Goal: Information Seeking & Learning: Learn about a topic

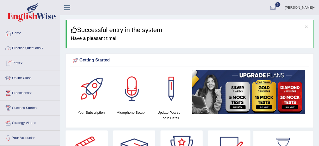
click at [18, 47] on link "Practice Questions" at bounding box center [30, 47] width 60 height 13
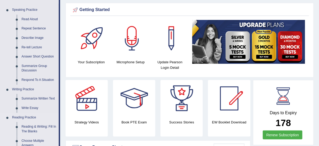
scroll to position [84, 0]
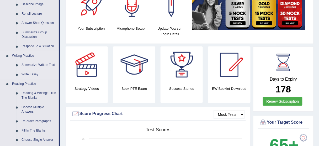
click at [30, 64] on link "Summarize Written Text" at bounding box center [39, 64] width 40 height 9
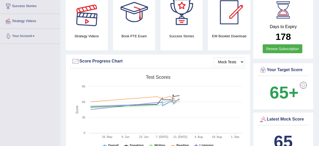
scroll to position [362, 0]
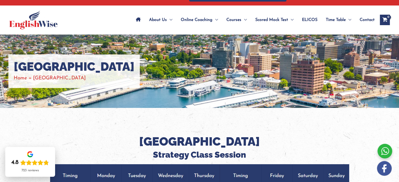
scroll to position [9, 0]
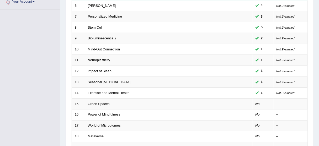
scroll to position [199, 0]
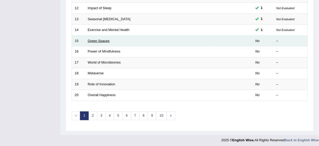
click at [98, 39] on link "Green Spaces" at bounding box center [99, 41] width 22 height 4
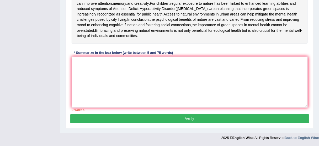
scroll to position [184, 0]
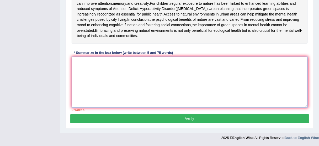
click at [101, 84] on textarea at bounding box center [190, 82] width 236 height 51
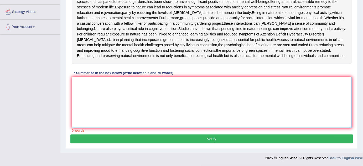
scroll to position [100, 0]
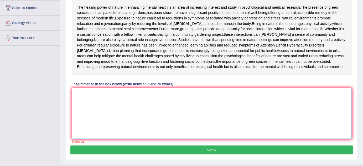
click at [84, 139] on textarea at bounding box center [212, 113] width 280 height 51
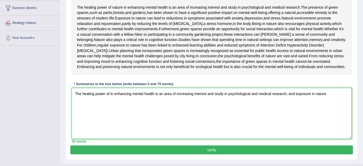
click at [314, 136] on textarea "The healing power of in enhancing mental health is an area of increasing intere…" at bounding box center [212, 113] width 280 height 51
click at [319, 136] on textarea "The healing power of in enhancing mental health is an area of increasing intere…" at bounding box center [212, 113] width 280 height 51
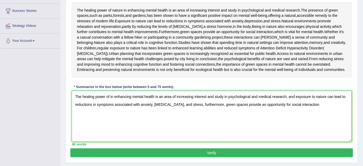
scroll to position [105, 0]
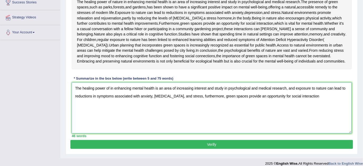
click at [213, 133] on textarea "The healing power of in enhancing mental health is an area of increasing intere…" at bounding box center [212, 107] width 280 height 51
click at [214, 133] on textarea "The healing power of in enhancing mental health is an area of increasing intere…" at bounding box center [212, 107] width 280 height 51
drag, startPoint x: 283, startPoint y: 151, endPoint x: 301, endPoint y: 145, distance: 18.7
click at [284, 133] on textarea "The healing power of in enhancing mental health is an area of increasing intere…" at bounding box center [212, 107] width 280 height 51
click at [312, 133] on textarea "The healing power of in enhancing mental health is an area of increasing intere…" at bounding box center [212, 107] width 280 height 51
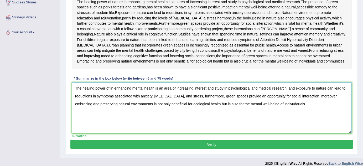
click at [275, 133] on textarea "The healing power of in enhancing mental health is an area of increasing intere…" at bounding box center [212, 107] width 280 height 51
click at [279, 133] on textarea "The healing power of in enhancing mental health is an area of increasing intere…" at bounding box center [212, 107] width 280 height 51
click at [283, 133] on textarea "The healing power of in enhancing mental health is an area of increasing intere…" at bounding box center [212, 107] width 280 height 51
click at [180, 133] on textarea "The healing power of in enhancing mental health is an area of increasing intere…" at bounding box center [212, 107] width 280 height 51
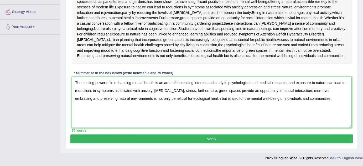
scroll to position [153, 0]
type textarea "The healing power of in enhancing mental health is an area of increasing intere…"
click at [197, 137] on button "Verify" at bounding box center [211, 138] width 282 height 9
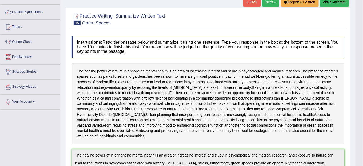
scroll to position [0, 0]
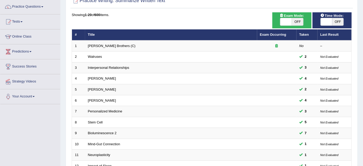
scroll to position [12, 0]
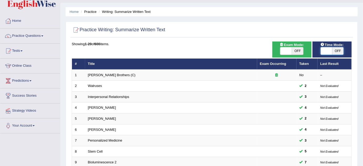
click at [324, 51] on span at bounding box center [326, 50] width 12 height 7
click at [323, 52] on span at bounding box center [326, 50] width 12 height 7
checkbox input "true"
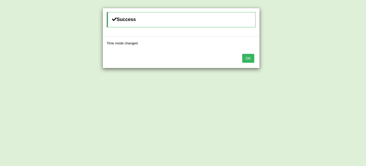
click at [253, 59] on button "OK" at bounding box center [248, 58] width 12 height 9
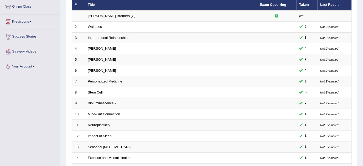
scroll to position [155, 0]
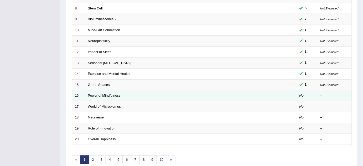
click at [106, 95] on link "Power of Mindfulness" at bounding box center [104, 95] width 33 height 4
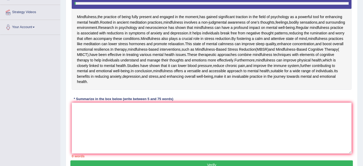
scroll to position [119, 0]
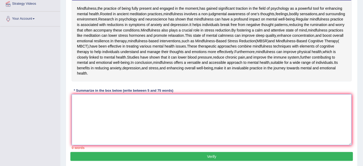
click at [101, 144] on textarea at bounding box center [212, 119] width 280 height 51
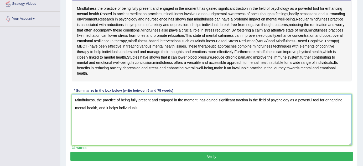
drag, startPoint x: 106, startPoint y: 146, endPoint x: 129, endPoint y: 147, distance: 23.7
click at [111, 145] on textarea "Mindfulness, the practice of being fully present and engaged in the moment, has…" at bounding box center [212, 119] width 280 height 51
click at [128, 144] on textarea "Mindfulness, the practice of being fully present and engaged in the moment, has…" at bounding box center [212, 119] width 280 height 51
click at [154, 145] on textarea "Mindfulness, the practice of being fully present and engaged in the moment, has…" at bounding box center [212, 119] width 280 height 51
click at [183, 145] on textarea "Mindfulness, the practice of being fully present and engaged in the moment, has…" at bounding box center [212, 119] width 280 height 51
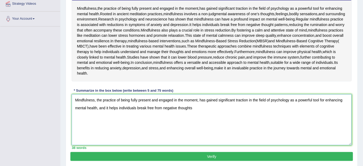
click at [206, 141] on textarea "Mindfulness, the practice of being fully present and engaged in the moment, has…" at bounding box center [212, 119] width 280 height 51
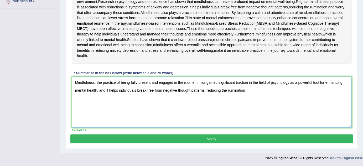
scroll to position [143, 0]
click at [227, 120] on textarea "Mindfulness, the practice of being fully present and engaged in the moment, has…" at bounding box center [212, 102] width 280 height 51
click at [228, 121] on textarea "Mindfulness, the practice of being fully present and engaged in the moment, has…" at bounding box center [212, 102] width 280 height 51
click at [235, 121] on textarea "Mindfulness, the practice of being fully present and engaged in the moment, has…" at bounding box center [212, 102] width 280 height 51
click at [249, 122] on textarea "Mindfulness, the practice of being fully present and engaged in the moment, has…" at bounding box center [212, 102] width 280 height 51
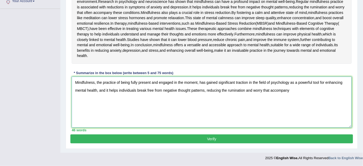
click at [271, 119] on textarea "Mindfulness, the practice of being fully present and engaged in the moment, has…" at bounding box center [212, 102] width 280 height 51
click at [328, 118] on textarea "Mindfulness, the practice of being fully present and engaged in the moment, has…" at bounding box center [212, 102] width 280 height 51
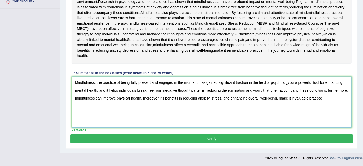
click at [291, 128] on textarea "Mindfulness, the practice of being fully present and engaged in the moment, has…" at bounding box center [212, 102] width 280 height 51
drag, startPoint x: 320, startPoint y: 128, endPoint x: 325, endPoint y: 130, distance: 4.6
click at [321, 128] on textarea "Mindfulness, the practice of being fully present and engaged in the moment, has…" at bounding box center [212, 102] width 280 height 51
click at [333, 128] on textarea "Mindfulness, the practice of being fully present and engaged in the moment, has…" at bounding box center [212, 102] width 280 height 51
click at [297, 128] on textarea "Mindfulness, the practice of being fully present and engaged in the moment, has…" at bounding box center [212, 102] width 280 height 51
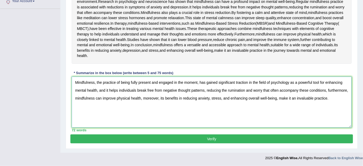
click at [297, 128] on textarea "Mindfulness, the practice of being fully present and engaged in the moment, has…" at bounding box center [212, 102] width 280 height 51
click at [296, 128] on textarea "Mindfulness, the practice of being fully present and engaged in the moment, has…" at bounding box center [212, 102] width 280 height 51
drag, startPoint x: 325, startPoint y: 121, endPoint x: 246, endPoint y: 124, distance: 79.0
click at [246, 124] on textarea "Mindfulness, the practice of being fully present and engaged in the moment, has…" at bounding box center [212, 102] width 280 height 51
click at [258, 127] on textarea "Mindfulness, the practice of being fully present and engaged in the moment, has…" at bounding box center [212, 102] width 280 height 51
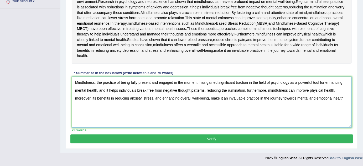
scroll to position [119, 0]
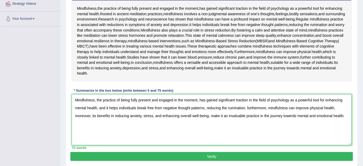
drag, startPoint x: 197, startPoint y: 137, endPoint x: 94, endPoint y: 137, distance: 102.1
click at [94, 137] on textarea "Mindfulness, the practice of being fully present and engaged in the moment, has…" at bounding box center [212, 119] width 280 height 51
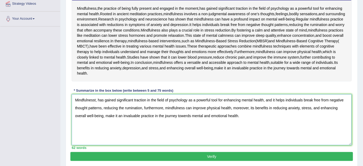
click at [99, 137] on textarea "Mindfulnesst, has gained significant traction in the field of psychology as a p…" at bounding box center [212, 119] width 280 height 51
click at [96, 137] on textarea "Mindfulnesst, has gained significant traction in the field of psychology as a p…" at bounding box center [212, 119] width 280 height 51
type textarea "Mindfulnesst has gained significant traction in the field of psychology as a po…"
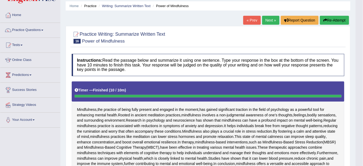
scroll to position [0, 0]
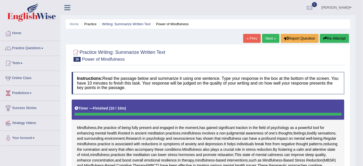
click at [334, 40] on button "Re-Attempt" at bounding box center [334, 38] width 29 height 9
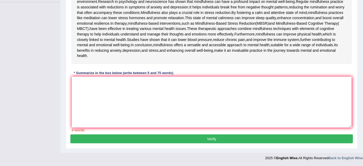
scroll to position [180, 0]
click at [120, 89] on textarea at bounding box center [212, 102] width 280 height 51
paste textarea "Mindfulnesst has gained significant traction in the field of psychology as a po…"
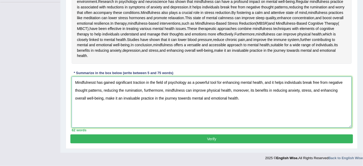
click at [94, 78] on textarea "Mindfulnesst has gained significant traction in the field of psychology as a po…" at bounding box center [212, 102] width 280 height 51
click at [96, 81] on textarea "Mindfulnesst has gained significant traction in the field of psychology as a po…" at bounding box center [212, 102] width 280 height 51
click at [186, 98] on textarea "Mindfulness has gained significant traction in the field of psychology as a pow…" at bounding box center [212, 102] width 280 height 51
type textarea "Mindfulness has gained significant traction in the field of psychology as a pow…"
click at [205, 139] on button "Verify" at bounding box center [211, 138] width 282 height 9
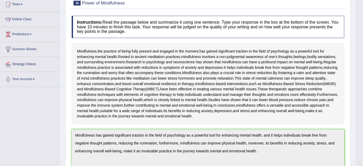
scroll to position [0, 0]
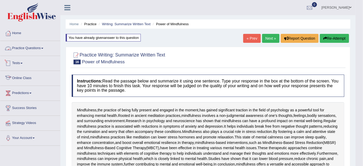
click at [18, 49] on link "Practice Questions" at bounding box center [30, 47] width 60 height 13
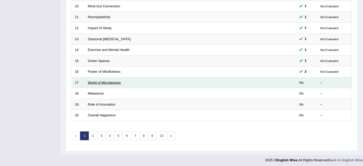
click at [99, 81] on link "World of Microbiomes" at bounding box center [104, 83] width 33 height 4
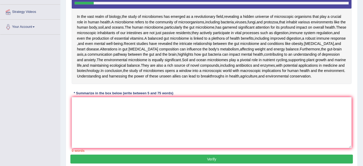
scroll to position [119, 0]
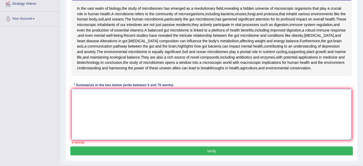
click at [99, 137] on textarea at bounding box center [212, 114] width 280 height 51
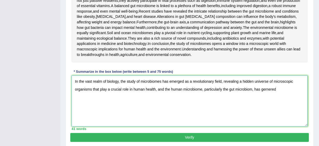
scroll to position [141, 0]
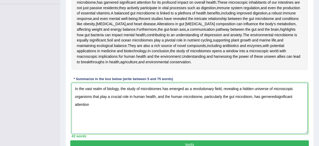
click at [253, 126] on textarea "In the vast realm of biology, the study of microbiomes has emerged as a revolut…" at bounding box center [190, 108] width 236 height 51
click at [252, 127] on textarea "In the vast realm of biology, the study of microbiomes has emerged as a revolut…" at bounding box center [190, 108] width 236 height 51
click at [280, 130] on textarea "In the vast realm of biology, the study of microbiomes has emerged as a revolut…" at bounding box center [190, 108] width 236 height 51
click at [279, 128] on textarea "In the vast realm of biology, the study of microbiomes has emerged as a revolut…" at bounding box center [190, 108] width 236 height 51
click at [278, 127] on textarea "In the vast realm of biology, the study of microbiomes has emerged as a revolut…" at bounding box center [190, 108] width 236 height 51
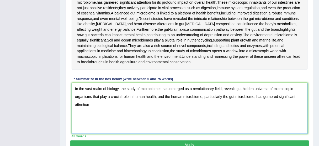
click at [295, 129] on textarea "In the vast realm of biology, the study of microbiomes has emerged as a revolut…" at bounding box center [190, 108] width 236 height 51
click at [297, 129] on textarea "In the vast realm of biology, the study of microbiomes has emerged as a revolut…" at bounding box center [190, 108] width 236 height 51
click at [139, 134] on textarea "In the vast realm of biology, the study of microbiomes has emerged as a revolut…" at bounding box center [190, 108] width 236 height 51
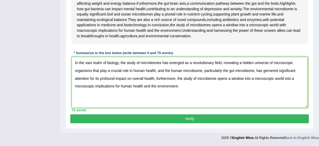
scroll to position [178, 0]
click at [215, 98] on textarea "In the vast realm of biology, the study of microbiomes has emerged as a revolut…" at bounding box center [190, 82] width 236 height 51
click at [78, 106] on textarea "In the vast realm of biology, the study of microbiomes has emerged as a revolut…" at bounding box center [190, 82] width 236 height 51
drag, startPoint x: 118, startPoint y: 63, endPoint x: 74, endPoint y: 62, distance: 44.1
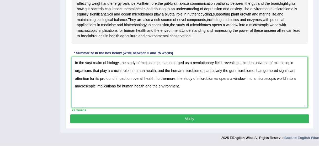
click at [74, 62] on textarea "In the vast realm of biology, the study of microbiomes has emerged as a revolut…" at bounding box center [190, 82] width 236 height 51
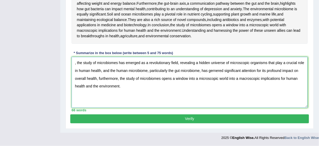
click at [77, 62] on textarea ", the study of microbiomes has emerged as a revolutionary field, revealing a hi…" at bounding box center [190, 82] width 236 height 51
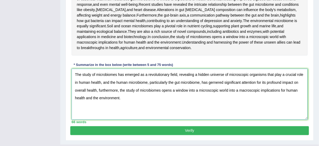
scroll to position [157, 0]
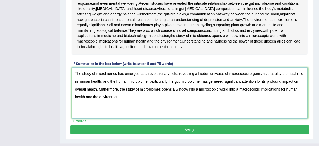
type textarea "The study of microbiomes has emerged as a revolutionary field, revealing a hidd…"
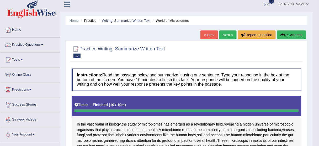
scroll to position [1, 0]
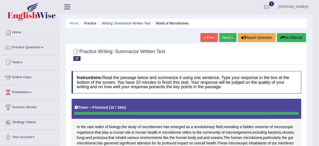
click at [292, 34] on button "Re-Attempt" at bounding box center [291, 37] width 29 height 9
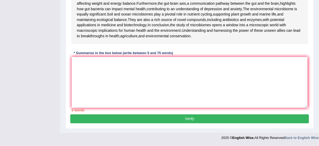
scroll to position [205, 0]
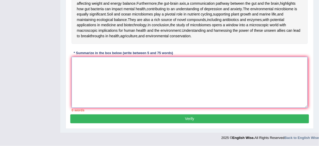
click at [99, 86] on textarea at bounding box center [190, 82] width 236 height 51
paste textarea "The study of microbiomes has emerged as a revolutionary field, revealing a hidd…"
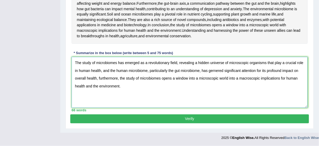
drag, startPoint x: 119, startPoint y: 79, endPoint x: 130, endPoint y: 93, distance: 17.6
click at [130, 93] on textarea "The study of microbiomes has emerged as a revolutionary field, revealing a hidd…" at bounding box center [190, 82] width 236 height 51
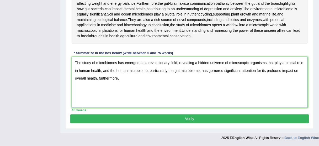
click at [210, 70] on textarea "The study of microbiomes has emerged as a revolutionary field, revealing a hidd…" at bounding box center [190, 82] width 236 height 51
click at [213, 70] on textarea "The study of microbiomes has emerged as a revolutionary field, revealing a hidd…" at bounding box center [190, 82] width 236 height 51
click at [123, 79] on textarea "The study of microbiomes has emerged as a revolutionary field, revealing a hidd…" at bounding box center [190, 82] width 236 height 51
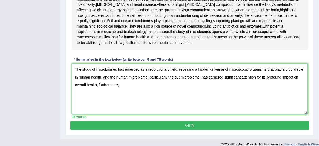
scroll to position [163, 0]
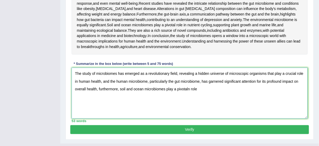
click at [191, 119] on textarea "The study of microbiomes has emerged as a revolutionary field, revealing a hidd…" at bounding box center [190, 93] width 236 height 51
click at [189, 119] on textarea "The study of microbiomes has emerged as a revolutionary field, revealing a hidd…" at bounding box center [190, 93] width 236 height 51
click at [201, 119] on textarea "The study of microbiomes has emerged as a revolutionary field, revealing a hidd…" at bounding box center [190, 93] width 236 height 51
click at [210, 119] on textarea "The study of microbiomes has emerged as a revolutionary field, revealing a hidd…" at bounding box center [190, 93] width 236 height 51
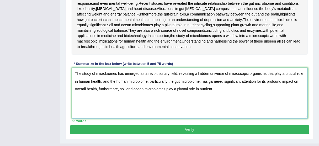
click at [215, 119] on textarea "The study of microbiomes has emerged as a revolutionary field, revealing a hidd…" at bounding box center [190, 93] width 236 height 51
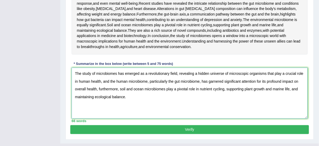
type textarea "The study of microbiomes has emerged as a revolutionary field, revealing a hidd…"
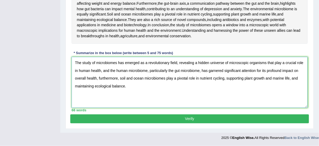
scroll to position [205, 0]
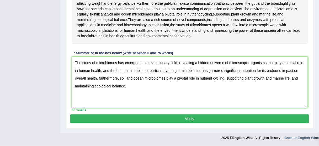
click at [165, 122] on button "Verify" at bounding box center [189, 118] width 239 height 9
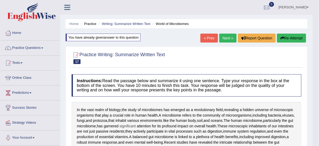
scroll to position [0, 0]
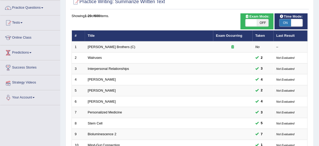
scroll to position [40, 0]
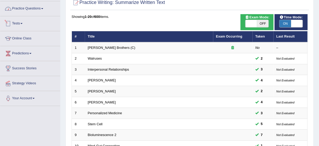
click at [25, 10] on link "Practice Questions" at bounding box center [30, 7] width 60 height 13
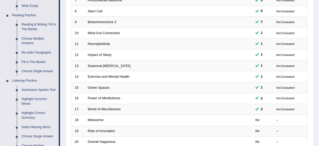
scroll to position [145, 0]
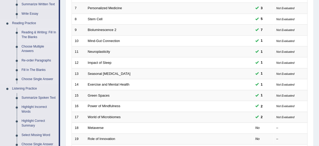
click at [25, 34] on link "Reading & Writing: Fill In The Blanks" at bounding box center [39, 35] width 40 height 14
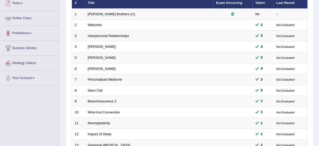
scroll to position [113, 0]
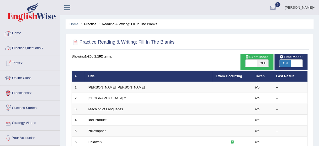
click at [25, 47] on link "Practice Questions" at bounding box center [30, 47] width 60 height 13
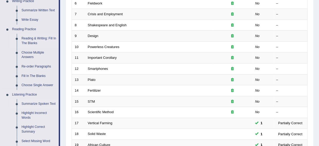
scroll to position [126, 0]
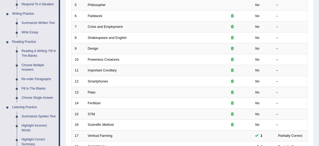
click at [26, 24] on link "Summarize Written Text" at bounding box center [39, 22] width 40 height 9
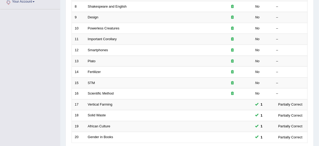
scroll to position [178, 0]
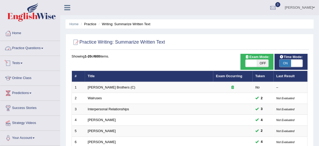
click at [29, 47] on link "Practice Questions" at bounding box center [30, 47] width 60 height 13
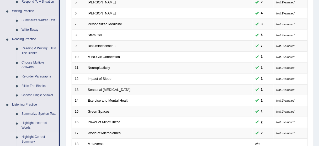
scroll to position [126, 0]
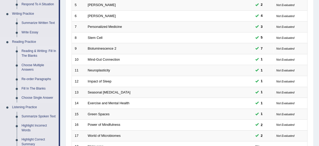
click at [30, 51] on link "Reading & Writing: Fill In The Blanks" at bounding box center [39, 53] width 40 height 14
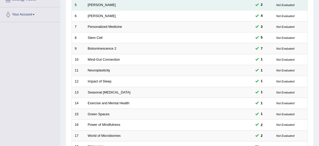
scroll to position [139, 0]
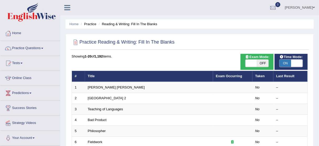
click at [245, 65] on div "ON OFF" at bounding box center [257, 63] width 28 height 8
click at [249, 65] on span at bounding box center [252, 63] width 12 height 7
checkbox input "true"
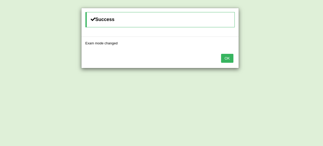
click at [223, 57] on button "OK" at bounding box center [227, 58] width 12 height 9
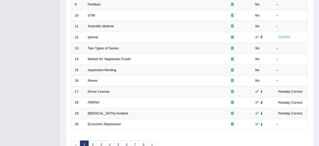
scroll to position [199, 0]
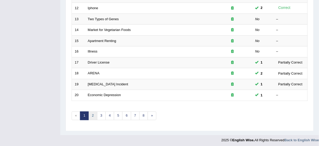
click at [91, 113] on link "2" at bounding box center [92, 116] width 9 height 9
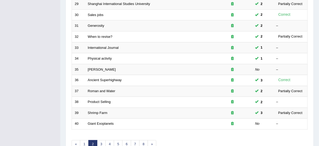
scroll to position [199, 0]
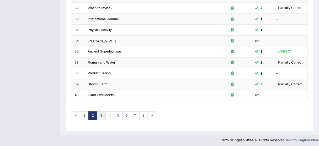
click at [100, 114] on link "3" at bounding box center [101, 116] width 9 height 9
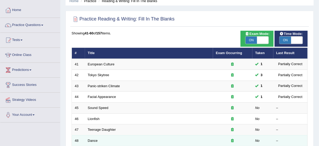
scroll to position [21, 0]
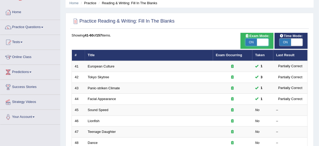
click at [267, 43] on span at bounding box center [263, 42] width 12 height 7
checkbox input "false"
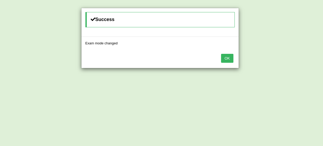
click at [225, 58] on button "OK" at bounding box center [227, 58] width 12 height 9
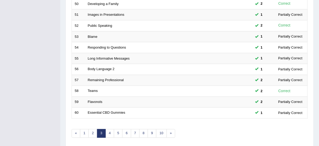
scroll to position [199, 0]
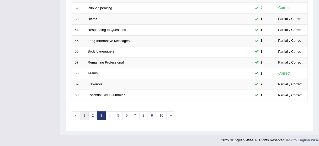
click at [85, 112] on link "1" at bounding box center [84, 116] width 9 height 9
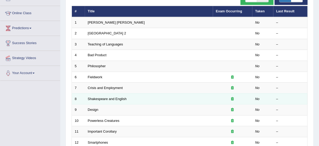
scroll to position [21, 0]
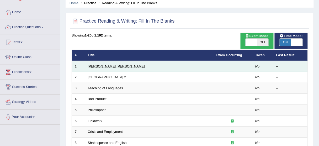
click at [96, 67] on link "[PERSON_NAME] [PERSON_NAME]" at bounding box center [116, 66] width 57 height 4
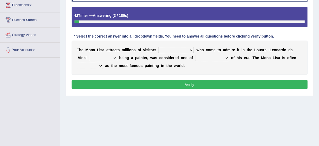
scroll to position [84, 0]
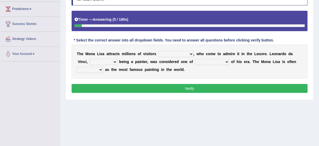
click at [189, 53] on select "around the year the all year all year round per year" at bounding box center [176, 54] width 35 height 6
select select "around the year"
click at [159, 51] on select "around the year the all year all year round per year" at bounding box center [176, 54] width 35 height 6
click at [108, 61] on select "rather than as much as as well as as long as" at bounding box center [104, 62] width 28 height 6
click at [90, 59] on select "rather than as much as as well as as long as" at bounding box center [104, 62] width 28 height 6
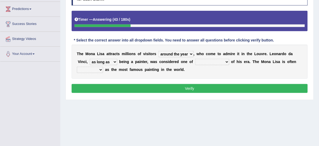
click at [213, 61] on select "better artists artist the better artist the best artists" at bounding box center [212, 62] width 34 height 6
click at [109, 60] on select "rather than as much as as well as as long as" at bounding box center [104, 62] width 28 height 6
select select "as well as"
click at [90, 59] on select "rather than as much as as well as as long as" at bounding box center [104, 62] width 28 height 6
click at [105, 61] on select "rather than as much as as well as as long as" at bounding box center [104, 62] width 28 height 6
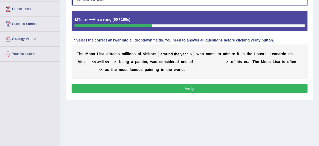
click at [211, 62] on select "better artists artist the better artist the best artists" at bounding box center [212, 62] width 34 height 6
select select "the best artists"
click at [195, 59] on select "better artists artist the better artist the best artists" at bounding box center [212, 62] width 34 height 6
click at [101, 68] on select "classified suggested predicted described" at bounding box center [90, 70] width 26 height 6
select select "classified"
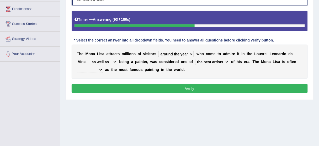
click at [77, 67] on select "classified suggested predicted described" at bounding box center [90, 70] width 26 height 6
click at [103, 60] on select "rather than as much as as well as as long as" at bounding box center [104, 62] width 28 height 6
click at [90, 59] on select "rather than as much as as well as as long as" at bounding box center [104, 62] width 28 height 6
click at [101, 60] on select "rather than as much as as well as as long as" at bounding box center [104, 62] width 28 height 6
select select "as long as"
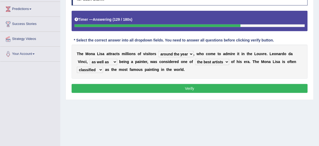
click at [90, 59] on select "rather than as much as as well as as long as" at bounding box center [104, 62] width 28 height 6
click at [114, 90] on button "Verify" at bounding box center [190, 88] width 236 height 9
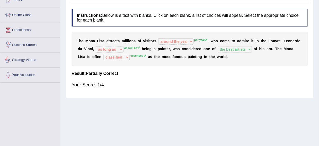
scroll to position [0, 0]
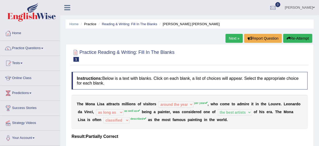
click at [298, 38] on button "Re-Attempt" at bounding box center [297, 38] width 29 height 9
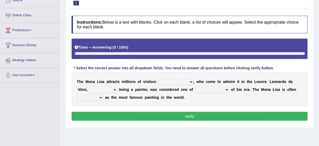
scroll to position [63, 0]
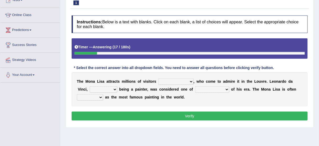
click at [186, 81] on select "around the year the all year all year round per year" at bounding box center [176, 81] width 35 height 6
select select "per year"
click at [159, 78] on select "around the year the all year all year round per year" at bounding box center [176, 81] width 35 height 6
click at [114, 89] on select "rather than as much as as well as as long as" at bounding box center [104, 89] width 28 height 6
select select "as well as"
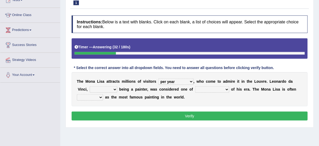
click at [90, 86] on select "rather than as much as as well as as long as" at bounding box center [104, 89] width 28 height 6
click at [215, 90] on select "better artists artist the better artist the best artists" at bounding box center [212, 89] width 34 height 6
select select "the best artists"
click at [195, 86] on select "better artists artist the better artist the best artists" at bounding box center [212, 89] width 34 height 6
click at [100, 96] on select "classified suggested predicted described" at bounding box center [90, 97] width 26 height 6
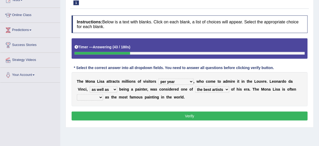
select select "described"
click at [77, 94] on select "classified suggested predicted described" at bounding box center [90, 97] width 26 height 6
click at [176, 116] on button "Verify" at bounding box center [190, 116] width 236 height 9
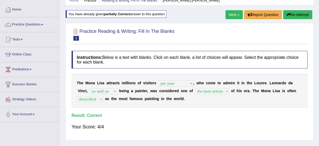
scroll to position [0, 0]
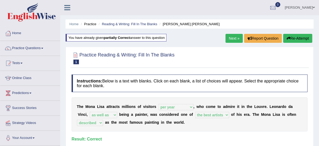
click at [231, 41] on link "Next »" at bounding box center [234, 38] width 17 height 9
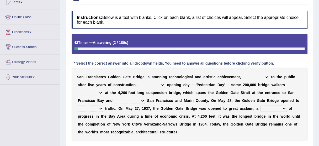
scroll to position [84, 0]
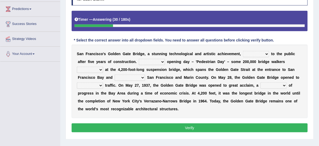
click at [252, 52] on select "opens closes appears equals" at bounding box center [256, 54] width 26 height 6
select select "opens"
click at [243, 51] on select "opens closes appears equals" at bounding box center [256, 54] width 26 height 6
click at [258, 51] on select "opens closes appears equals" at bounding box center [256, 54] width 26 height 6
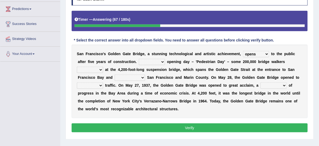
click at [157, 61] on select "On During Since When" at bounding box center [152, 62] width 26 height 6
click at [139, 59] on select "On During Since When" at bounding box center [152, 62] width 26 height 6
click at [150, 63] on select "On During Since When" at bounding box center [152, 62] width 26 height 6
click at [139, 59] on select "On During Since When" at bounding box center [152, 62] width 26 height 6
click at [162, 61] on select "On During Since When" at bounding box center [152, 62] width 26 height 6
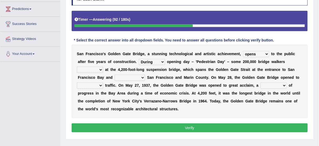
select select "Since"
click at [139, 59] on select "On During Since When" at bounding box center [152, 62] width 26 height 6
click at [83, 68] on select "stationed looked marveled laughed" at bounding box center [90, 70] width 26 height 6
click at [147, 61] on select "On During Since When" at bounding box center [152, 62] width 26 height 6
click at [100, 68] on select "stationed looked marveled laughed" at bounding box center [90, 70] width 26 height 6
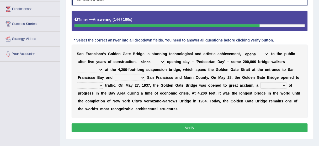
select select "looked"
click at [77, 67] on select "stationed looked marveled laughed" at bounding box center [90, 70] width 26 height 6
click at [132, 77] on select "separates connects channels differentiates" at bounding box center [130, 78] width 30 height 6
select select "connects"
click at [115, 75] on select "separates connects channels differentiates" at bounding box center [130, 78] width 30 height 6
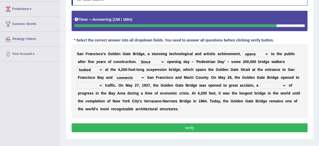
click at [91, 85] on select "aquatic vehicular airborne watertight" at bounding box center [90, 85] width 26 height 6
select select "vehicular"
click at [77, 82] on select "aquatic vehicular airborne watertight" at bounding box center [90, 85] width 26 height 6
click at [275, 86] on select "denial symbol technique yield" at bounding box center [274, 85] width 26 height 6
select select "symbol"
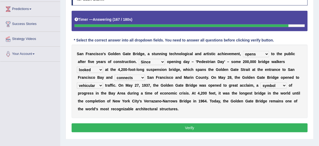
click at [261, 82] on select "denial symbol technique yield" at bounding box center [274, 85] width 26 height 6
click at [273, 84] on select "denial symbol technique yield" at bounding box center [274, 85] width 26 height 6
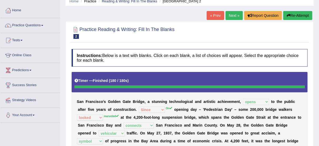
scroll to position [21, 0]
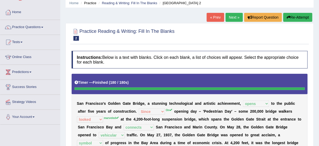
click at [237, 17] on link "Next »" at bounding box center [234, 17] width 17 height 9
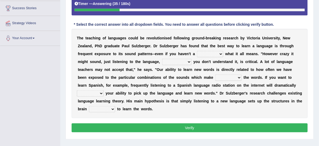
scroll to position [105, 0]
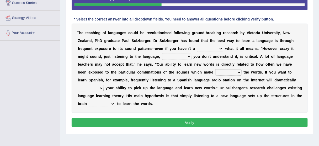
click at [208, 47] on select "dew claw clue due" at bounding box center [210, 49] width 26 height 6
select select "clue"
click at [197, 46] on select "dew claw clue due" at bounding box center [210, 49] width 26 height 6
click at [174, 56] on select "but also all together even though if so" at bounding box center [176, 57] width 29 height 6
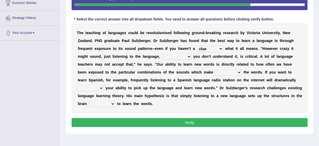
select select "even though"
click at [162, 54] on select "but also all together even though if so" at bounding box center [176, 57] width 29 height 6
click at [226, 69] on select "down up of on" at bounding box center [228, 72] width 26 height 6
select select "of"
click at [215, 69] on select "down up of on" at bounding box center [228, 72] width 26 height 6
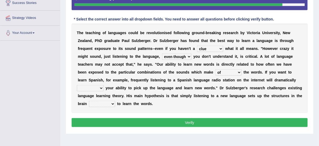
click at [92, 85] on select "evaluate exaggerate describe boost" at bounding box center [90, 88] width 27 height 6
select select "boost"
click at [77, 85] on select "evaluate exaggerate describe boost" at bounding box center [90, 88] width 27 height 6
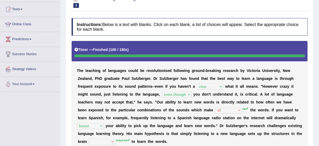
scroll to position [0, 0]
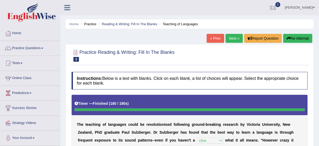
click at [310, 36] on button "Re-Attempt" at bounding box center [297, 38] width 29 height 9
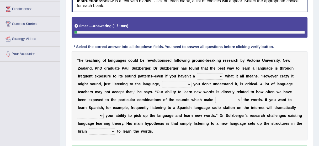
click at [215, 76] on select "dew claw clue due" at bounding box center [210, 76] width 26 height 6
select select "clue"
click at [197, 73] on select "dew claw clue due" at bounding box center [210, 76] width 26 height 6
click at [184, 82] on select "but also all together even though if so" at bounding box center [176, 84] width 29 height 6
select select "even though"
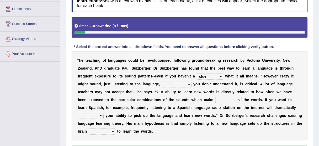
click at [162, 81] on select "but also all together even though if so" at bounding box center [176, 84] width 29 height 6
click at [217, 99] on select "down up of on" at bounding box center [228, 100] width 26 height 6
select select "up"
click at [215, 97] on select "down up of on" at bounding box center [228, 100] width 26 height 6
click at [97, 114] on select "evaluate exaggerate describe boost" at bounding box center [90, 116] width 27 height 6
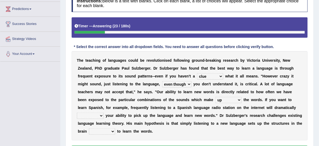
select select "boost"
click at [77, 113] on select "evaluate exaggerate describe boost" at bounding box center [90, 116] width 27 height 6
click at [112, 130] on select "requiring required directed to require" at bounding box center [102, 131] width 26 height 6
select select "required"
click at [89, 128] on select "requiring required directed to require" at bounding box center [102, 131] width 26 height 6
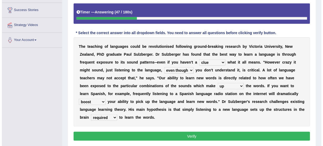
scroll to position [126, 0]
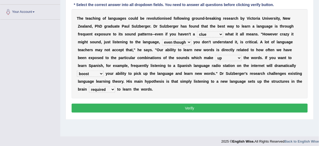
click at [168, 108] on button "Verify" at bounding box center [190, 108] width 236 height 9
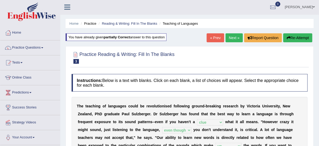
scroll to position [0, 0]
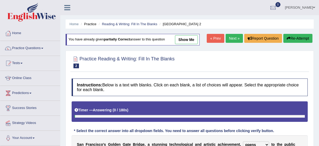
select select "opens"
select select "Since"
select select "looked"
select select "connects"
select select "vehicular"
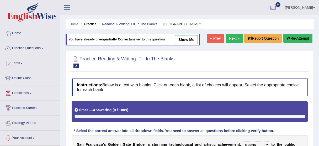
select select "symbol"
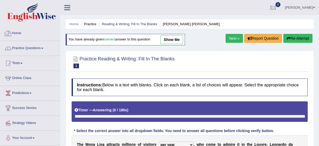
select select "per year"
select select "as well as"
select select "the best artists"
select select "described"
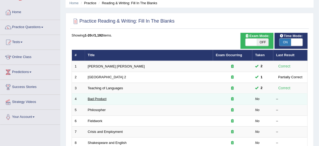
click at [100, 99] on link "Bad Product" at bounding box center [97, 99] width 19 height 4
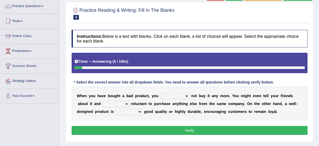
click at [171, 96] on select "would have should have should" at bounding box center [174, 96] width 29 height 6
select select "would"
click at [160, 93] on select "would have should have should" at bounding box center [174, 96] width 29 height 6
click at [114, 104] on select "is are be being" at bounding box center [116, 104] width 26 height 6
click at [103, 101] on select "is are be being" at bounding box center [116, 104] width 26 height 6
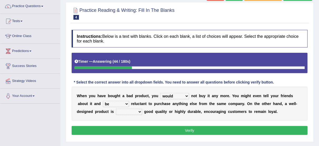
click at [124, 102] on select "is are be being" at bounding box center [116, 104] width 26 height 6
select select "being"
click at [103, 101] on select "is are be being" at bounding box center [116, 104] width 26 height 6
click at [134, 109] on select "both also neither either" at bounding box center [129, 112] width 26 height 6
select select "either"
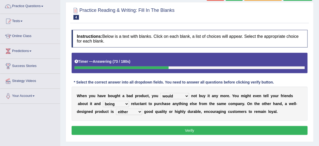
click at [116, 109] on select "both also neither either" at bounding box center [129, 112] width 26 height 6
click at [168, 130] on button "Verify" at bounding box center [190, 130] width 236 height 9
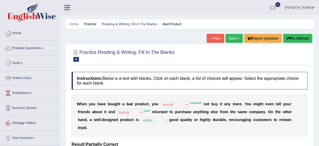
click at [300, 41] on button "Re-Attempt" at bounding box center [297, 38] width 29 height 9
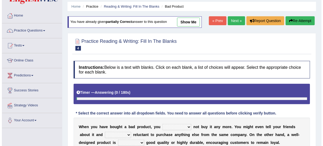
scroll to position [63, 0]
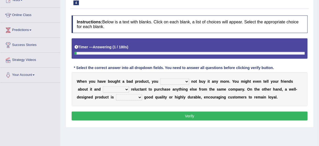
click at [168, 82] on select "would have should have should" at bounding box center [174, 81] width 29 height 6
select select "should"
click at [160, 78] on select "would have should have should" at bounding box center [174, 81] width 29 height 6
click at [121, 88] on select "is are be being" at bounding box center [116, 89] width 26 height 6
select select "be"
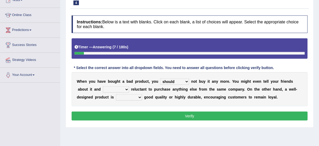
click at [103, 86] on select "is are be being" at bounding box center [116, 89] width 26 height 6
click at [136, 96] on select "both also neither either" at bounding box center [129, 97] width 26 height 6
select select "either"
click at [116, 94] on select "both also neither either" at bounding box center [129, 97] width 26 height 6
click at [166, 113] on button "Verify" at bounding box center [190, 116] width 236 height 9
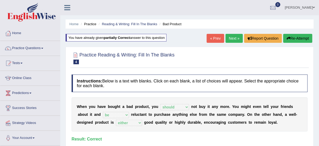
scroll to position [0, 0]
click at [236, 40] on link "Next »" at bounding box center [234, 38] width 17 height 9
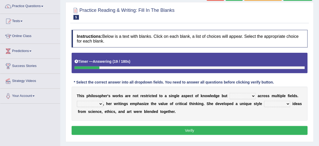
click at [242, 96] on select "constrain contain assemble extend" at bounding box center [243, 96] width 26 height 6
select select "extend"
click at [230, 93] on select "constrain contain assemble extend" at bounding box center [243, 96] width 26 height 6
click at [249, 95] on select "constrain contain assemble extend" at bounding box center [243, 96] width 26 height 6
click at [94, 107] on div "T h i s p h i l o s o p h e r ' s w o r k s a r e n o t r e s t r i c t e d t o…" at bounding box center [190, 104] width 236 height 34
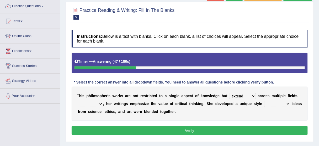
click at [95, 103] on select "Rather So Moreover Likely" at bounding box center [90, 104] width 26 height 6
select select "Moreover"
click at [77, 101] on select "Rather So Moreover Likely" at bounding box center [90, 104] width 26 height 6
click at [284, 102] on select "in that that which in which" at bounding box center [277, 104] width 26 height 6
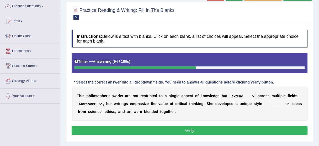
select select "in which"
click at [264, 101] on select "in that that which in which" at bounding box center [277, 104] width 26 height 6
click at [207, 129] on button "Verify" at bounding box center [190, 130] width 236 height 9
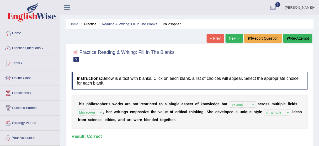
click at [233, 41] on link "Next »" at bounding box center [234, 38] width 17 height 9
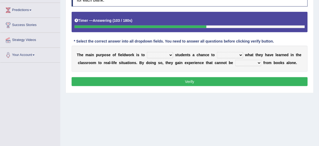
scroll to position [84, 0]
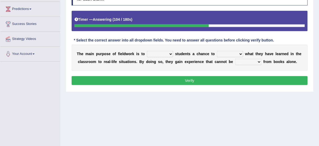
click at [165, 52] on select "resemble stow rave offer" at bounding box center [160, 54] width 26 height 6
select select "offer"
click at [147, 51] on select "resemble stow rave offer" at bounding box center [160, 54] width 26 height 6
click at [237, 55] on select "compare align apply dismount" at bounding box center [230, 54] width 26 height 6
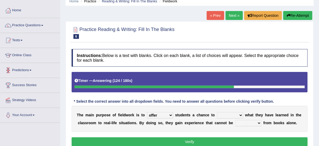
scroll to position [0, 0]
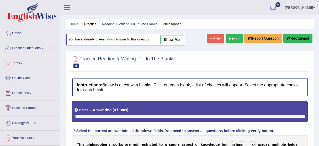
select select "extend"
select select "Moreover"
select select "in which"
click at [174, 42] on link "show me" at bounding box center [171, 39] width 23 height 9
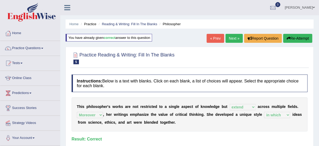
click at [232, 36] on link "Next »" at bounding box center [234, 38] width 17 height 9
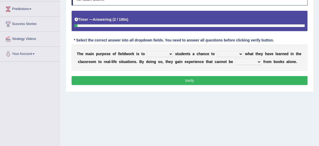
click at [168, 53] on select "resemble stow rave offer" at bounding box center [160, 54] width 26 height 6
select select "offer"
click at [147, 51] on select "resemble stow rave offer" at bounding box center [160, 54] width 26 height 6
click at [226, 52] on select "compare align apply dismount" at bounding box center [230, 54] width 26 height 6
select select "apply"
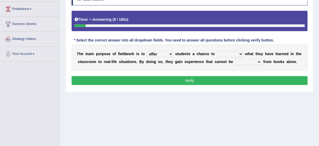
click at [217, 51] on select "compare align apply dismount" at bounding box center [230, 54] width 26 height 6
click at [254, 60] on select "originated prepared obtained touted" at bounding box center [248, 62] width 26 height 6
select select "obtained"
click at [235, 59] on select "originated prepared obtained touted" at bounding box center [248, 62] width 26 height 6
click at [224, 79] on button "Verify" at bounding box center [190, 80] width 236 height 9
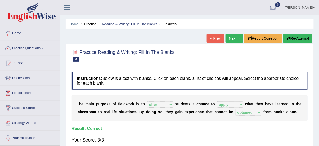
click at [232, 38] on link "Next »" at bounding box center [234, 38] width 17 height 9
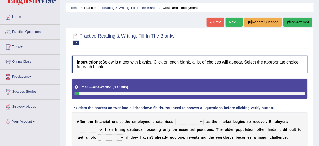
scroll to position [42, 0]
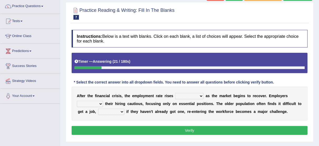
click at [187, 94] on select "normally conversely strenuously sharply" at bounding box center [189, 96] width 28 height 6
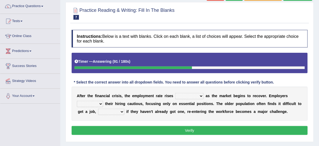
click at [200, 96] on select "normally conversely strenuously sharply" at bounding box center [189, 96] width 28 height 6
click at [184, 97] on select "normally conversely strenuously sharply" at bounding box center [189, 96] width 28 height 6
select select "conversely"
click at [175, 93] on select "normally conversely strenuously sharply" at bounding box center [189, 96] width 28 height 6
click at [98, 101] on select "keeping kept keep are kept" at bounding box center [90, 104] width 26 height 6
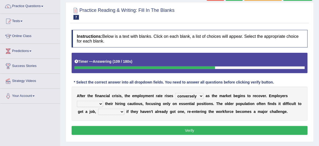
click at [280, 94] on b "y" at bounding box center [281, 96] width 2 height 4
click at [102, 103] on select "keeping kept keep are kept" at bounding box center [90, 104] width 26 height 6
select select "keeping"
click at [77, 101] on select "keeping kept keep are kept" at bounding box center [90, 104] width 26 height 6
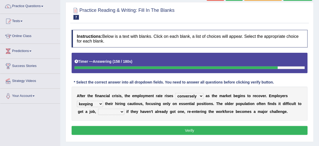
click at [115, 109] on select "although while then because" at bounding box center [111, 112] width 26 height 6
select select "because"
click at [98, 109] on select "although while then because" at bounding box center [111, 112] width 26 height 6
click at [113, 109] on select "although while then because" at bounding box center [111, 112] width 26 height 6
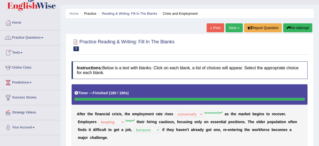
scroll to position [0, 0]
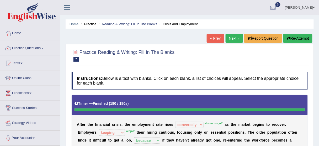
drag, startPoint x: 298, startPoint y: 41, endPoint x: 298, endPoint y: 47, distance: 6.3
click at [298, 41] on button "Re-Attempt" at bounding box center [297, 38] width 29 height 9
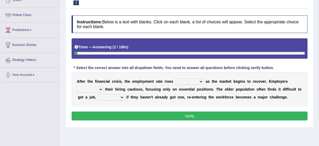
click at [201, 81] on select "normally conversely strenuously sharply" at bounding box center [189, 81] width 28 height 6
click at [197, 80] on select "normally conversely strenuously sharply" at bounding box center [189, 81] width 28 height 6
select select "strenuously"
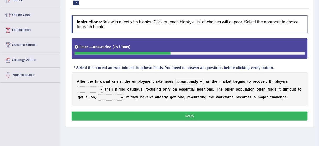
click at [175, 78] on select "normally conversely strenuously sharply" at bounding box center [189, 81] width 28 height 6
click at [99, 86] on select "keeping kept keep are kept" at bounding box center [90, 89] width 26 height 6
select select "keep"
click at [77, 86] on select "keeping kept keep are kept" at bounding box center [90, 89] width 26 height 6
click at [118, 97] on select "although while then because" at bounding box center [111, 97] width 26 height 6
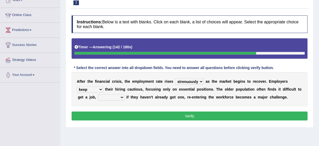
click at [117, 96] on select "although while then because" at bounding box center [111, 97] width 26 height 6
click at [117, 97] on select "although while then because" at bounding box center [111, 97] width 26 height 6
select select "because"
click at [98, 94] on select "although while then because" at bounding box center [111, 97] width 26 height 6
click at [158, 114] on button "Verify" at bounding box center [190, 116] width 236 height 9
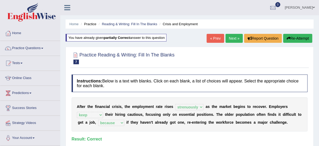
click at [232, 34] on link "Next »" at bounding box center [234, 38] width 17 height 9
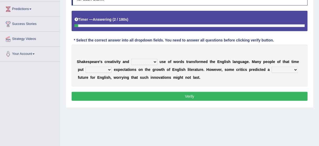
click at [143, 59] on select "idealized intensive fancied inventive" at bounding box center [144, 62] width 26 height 6
select select "intensive"
click at [131, 59] on select "idealized intensive fancied inventive" at bounding box center [144, 62] width 26 height 6
click at [108, 67] on select "wide much high more" at bounding box center [99, 70] width 26 height 6
select select "high"
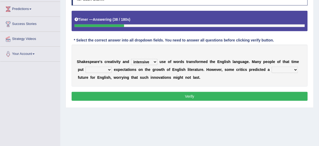
click at [86, 67] on select "wide much high more" at bounding box center [99, 70] width 26 height 6
click at [277, 68] on select "monetary promising irresistible daunting" at bounding box center [285, 70] width 26 height 6
select select "promising"
click at [272, 67] on select "monetary promising irresistible daunting" at bounding box center [285, 70] width 26 height 6
click at [111, 68] on select "wide much high more" at bounding box center [99, 70] width 26 height 6
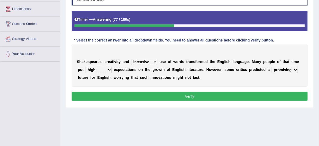
click at [172, 96] on button "Verify" at bounding box center [190, 96] width 236 height 9
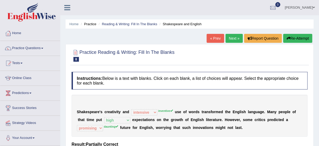
click at [235, 40] on link "Next »" at bounding box center [234, 38] width 17 height 9
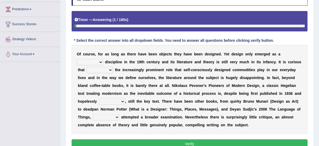
scroll to position [84, 0]
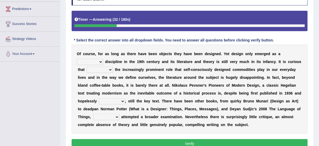
click at [103, 62] on b at bounding box center [104, 62] width 2 height 4
click at [102, 59] on select "bilateral ubiquitous foremost dedicated" at bounding box center [90, 62] width 26 height 6
select select "ubiquitous"
click at [77, 59] on select "bilateral ubiquitous foremost dedicated" at bounding box center [90, 62] width 26 height 6
click at [94, 68] on select "since despite within through" at bounding box center [100, 70] width 26 height 6
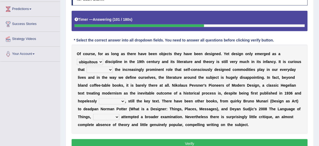
click at [115, 83] on b "o" at bounding box center [116, 85] width 2 height 4
click at [109, 67] on select "since despite within through" at bounding box center [100, 70] width 26 height 6
select select "despite"
click at [87, 67] on select "since despite within through" at bounding box center [100, 70] width 26 height 6
click at [97, 69] on select "since despite within through" at bounding box center [100, 70] width 26 height 6
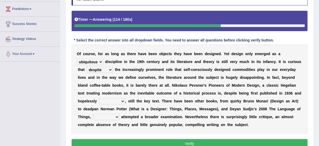
click at [97, 69] on select "since despite within through" at bounding box center [100, 70] width 26 height 6
click at [114, 101] on select "dates dating date dated" at bounding box center [112, 101] width 26 height 6
select select "dated"
click at [99, 98] on select "dates dating date dated" at bounding box center [112, 101] width 26 height 6
click at [107, 117] on select "which then however as" at bounding box center [106, 117] width 26 height 6
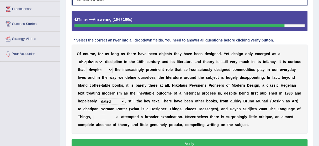
select select "which"
click at [93, 114] on select "which then however as" at bounding box center [106, 117] width 26 height 6
click at [111, 118] on select "which then however as" at bounding box center [106, 117] width 26 height 6
click at [101, 59] on select "bilateral ubiquitous foremost dedicated" at bounding box center [90, 62] width 26 height 6
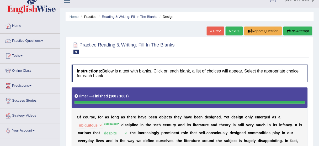
scroll to position [0, 0]
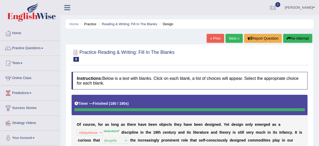
click at [232, 37] on link "Next »" at bounding box center [234, 38] width 17 height 9
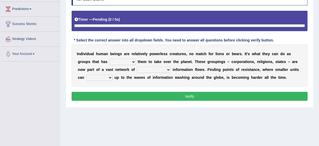
scroll to position [95, 0]
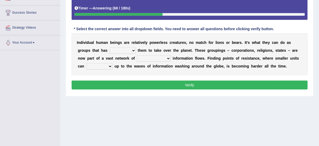
click at [121, 50] on select "enabled contended embodied conjured" at bounding box center [123, 50] width 26 height 6
select select "enabled"
click at [110, 47] on select "enabled contended embodied conjured" at bounding box center [123, 50] width 26 height 6
click at [152, 59] on select "interconnected overlapping fastened exploited" at bounding box center [154, 58] width 34 height 6
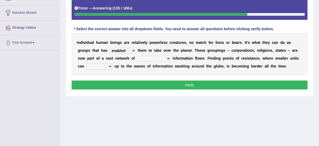
select select "fastened"
click at [137, 55] on select "interconnected overlapping fastened exploited" at bounding box center [154, 58] width 34 height 6
click at [104, 64] on select "stand raise hail pump" at bounding box center [99, 66] width 26 height 6
select select "raise"
click at [86, 63] on select "stand raise hail pump" at bounding box center [99, 66] width 26 height 6
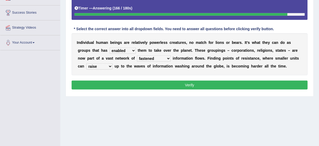
click at [105, 66] on select "stand raise hail pump" at bounding box center [99, 66] width 26 height 6
click at [131, 49] on select "enabled contended embodied conjured" at bounding box center [123, 50] width 26 height 6
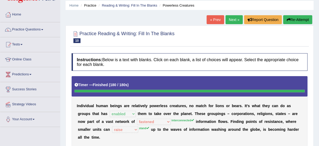
scroll to position [11, 0]
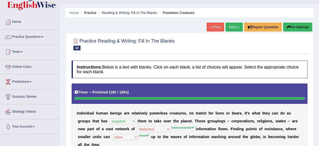
click at [235, 25] on link "Next »" at bounding box center [234, 27] width 17 height 9
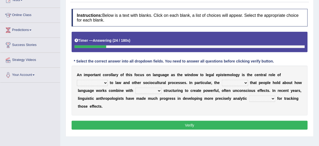
click at [110, 83] on b "t" at bounding box center [110, 83] width 1 height 4
click at [101, 83] on select "discourse epoch dialect acquaintance" at bounding box center [92, 83] width 31 height 6
click at [101, 82] on select "discourse epoch dialect acquaintance" at bounding box center [92, 83] width 31 height 6
click at [77, 80] on select "discourse epoch dialect acquaintance" at bounding box center [92, 83] width 31 height 6
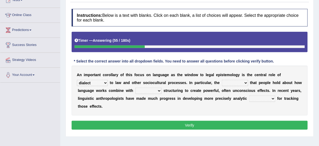
click at [93, 83] on select "discourse epoch dialect acquaintance" at bounding box center [92, 83] width 31 height 6
select select "acquaintance"
click at [77, 80] on select "discourse epoch dialect acquaintance" at bounding box center [92, 83] width 31 height 6
click at [224, 82] on select "deviation besmirch consent ideas" at bounding box center [235, 83] width 26 height 6
click at [151, 89] on select "mandatory linguistic legitimate customary" at bounding box center [148, 91] width 26 height 6
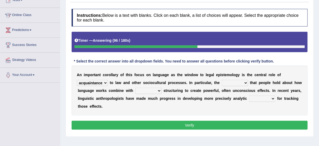
select select "linguistic"
click at [135, 88] on select "mandatory linguistic legitimate customary" at bounding box center [148, 91] width 26 height 6
click at [231, 81] on select "deviation besmirch consent ideas" at bounding box center [235, 83] width 26 height 6
click at [266, 97] on select "tools appetite albums stroke" at bounding box center [262, 99] width 26 height 6
click at [227, 104] on div "A n i m p o r t a n t c o r o l l a r y o f t h i s f o c u s o n l a n g u a g…" at bounding box center [190, 91] width 236 height 50
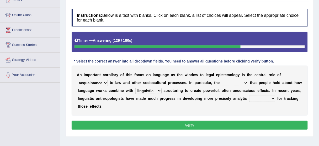
click at [259, 99] on select "tools appetite albums stroke" at bounding box center [262, 99] width 26 height 6
select select "tools"
click at [249, 96] on select "tools appetite albums stroke" at bounding box center [262, 99] width 26 height 6
click at [260, 97] on select "tools appetite albums stroke" at bounding box center [262, 99] width 26 height 6
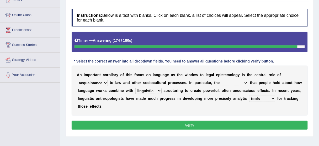
click at [238, 80] on select "deviation besmirch consent ideas" at bounding box center [235, 83] width 26 height 6
select select "besmirch"
click at [222, 80] on select "deviation besmirch consent ideas" at bounding box center [235, 83] width 26 height 6
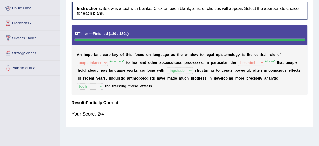
scroll to position [21, 0]
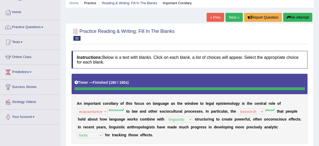
click at [299, 18] on button "Re-Attempt" at bounding box center [297, 17] width 29 height 9
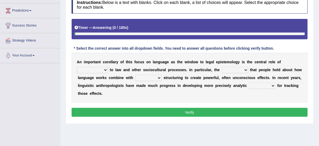
scroll to position [84, 0]
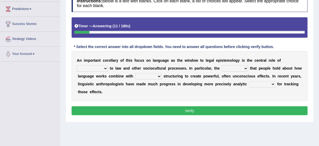
click at [101, 65] on select "discourse epoch dialect acquaintance" at bounding box center [92, 68] width 31 height 6
select select "discourse"
click at [77, 65] on select "discourse epoch dialect acquaintance" at bounding box center [92, 68] width 31 height 6
click at [232, 66] on select "deviation besmirch consent ideas" at bounding box center [235, 68] width 26 height 6
select select "ideas"
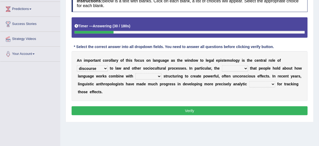
click at [222, 65] on select "deviation besmirch consent ideas" at bounding box center [235, 68] width 26 height 6
click at [157, 76] on select "mandatory linguistic legitimate customary" at bounding box center [148, 76] width 26 height 6
select select "linguistic"
click at [135, 73] on select "mandatory linguistic legitimate customary" at bounding box center [148, 76] width 26 height 6
click at [261, 81] on select "tools appetite albums stroke" at bounding box center [262, 84] width 26 height 6
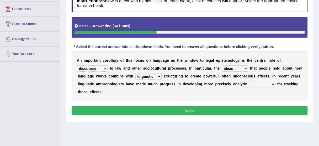
click at [249, 93] on div "A n i m p o r t a n t c o r o l l a r y o f t h i s f o c u s o n l a n g u a g…" at bounding box center [190, 76] width 236 height 50
click at [255, 85] on select "tools appetite albums stroke" at bounding box center [262, 84] width 26 height 6
select select "tools"
click at [249, 81] on select "tools appetite albums stroke" at bounding box center [262, 84] width 26 height 6
click at [205, 111] on button "Verify" at bounding box center [190, 110] width 236 height 9
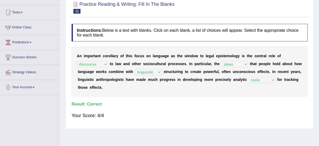
scroll to position [0, 0]
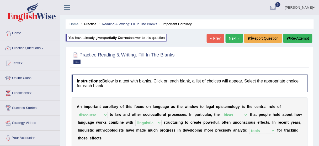
click at [229, 37] on link "Next »" at bounding box center [234, 38] width 17 height 9
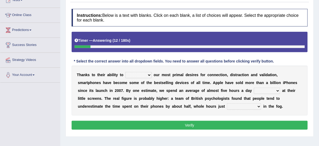
click at [148, 74] on select "hijack describe sharpen conserve" at bounding box center [138, 75] width 26 height 6
select select "describe"
click at [125, 72] on select "hijack describe sharpen conserve" at bounding box center [138, 75] width 26 height 6
click at [254, 88] on select "watching waggling snoring staring" at bounding box center [267, 91] width 26 height 6
select select "watching"
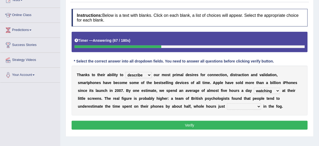
click at [254, 88] on select "watching waggling snoring staring" at bounding box center [267, 91] width 26 height 6
click at [227, 105] on select "has evaporated evaporating evaporate evaporates" at bounding box center [244, 106] width 34 height 6
select select "has evaporated"
click at [227, 103] on select "has evaporated evaporating evaporate evaporates" at bounding box center [244, 106] width 34 height 6
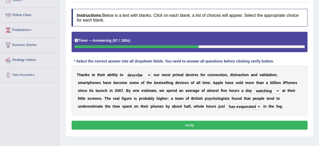
click at [177, 126] on button "Verify" at bounding box center [190, 125] width 236 height 9
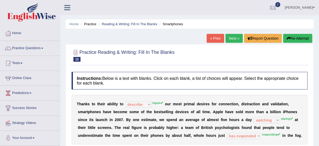
click at [297, 37] on button "Re-Attempt" at bounding box center [297, 38] width 29 height 9
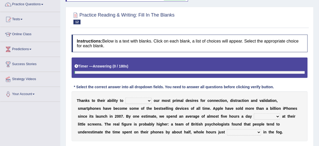
scroll to position [63, 0]
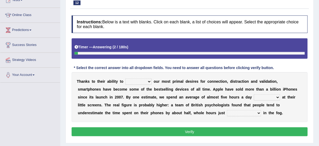
click at [149, 81] on select "hijack describe sharpen conserve" at bounding box center [138, 81] width 26 height 6
select select "hijack"
click at [125, 78] on select "hijack describe sharpen conserve" at bounding box center [138, 81] width 26 height 6
click at [254, 98] on select "watching waggling snoring staring" at bounding box center [267, 97] width 26 height 6
select select "staring"
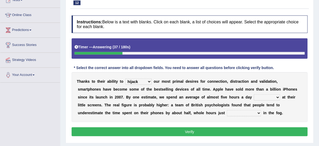
click at [254, 94] on select "watching waggling snoring staring" at bounding box center [267, 97] width 26 height 6
click at [227, 112] on select "has evaporated evaporating evaporate evaporates" at bounding box center [244, 113] width 34 height 6
select select "evaporating"
click at [227, 110] on select "has evaporated evaporating evaporate evaporates" at bounding box center [244, 113] width 34 height 6
click at [199, 132] on button "Verify" at bounding box center [190, 131] width 236 height 9
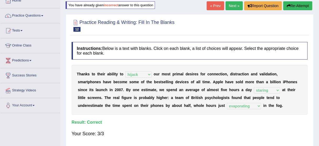
scroll to position [0, 0]
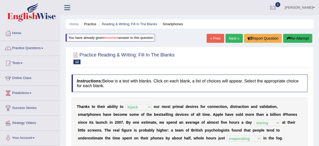
click at [239, 37] on link "Next »" at bounding box center [234, 38] width 17 height 9
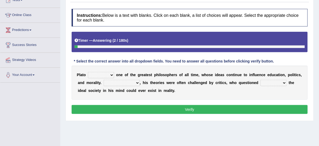
click at [112, 74] on select "keeps comes claims remains" at bounding box center [101, 75] width 26 height 6
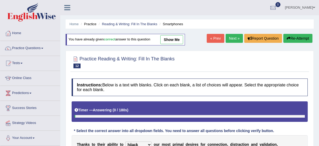
select select "hijack"
select select "staring"
select select "evaporating"
drag, startPoint x: 0, startPoint y: 0, endPoint x: 178, endPoint y: 40, distance: 182.8
click at [178, 40] on link "show me" at bounding box center [171, 39] width 23 height 9
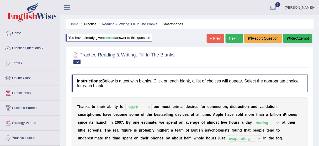
click at [228, 39] on link "Next »" at bounding box center [234, 38] width 17 height 9
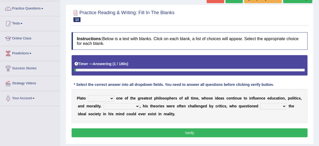
scroll to position [42, 0]
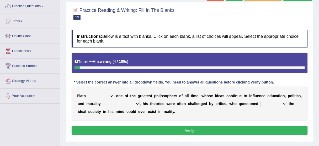
click at [102, 94] on select "keeps comes claims remains" at bounding box center [101, 96] width 26 height 6
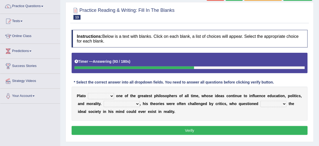
select select "remains"
click at [88, 93] on select "keeps comes claims remains" at bounding box center [101, 96] width 26 height 6
click at [129, 101] on select "Notwithstanding So However Whatever" at bounding box center [122, 104] width 36 height 6
select select "However"
click at [104, 101] on select "Notwithstanding So However Whatever" at bounding box center [122, 104] width 36 height 6
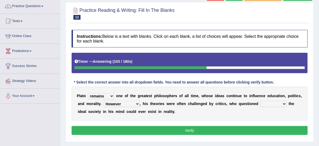
click at [261, 102] on select "which what that whether" at bounding box center [274, 104] width 26 height 6
click at [269, 136] on div "Instructions: Below is a text with blanks. Click on each blank, a list of choic…" at bounding box center [189, 83] width 239 height 112
click at [268, 103] on select "which what that whether" at bounding box center [274, 104] width 26 height 6
select select "whether"
click at [261, 101] on select "which what that whether" at bounding box center [274, 104] width 26 height 6
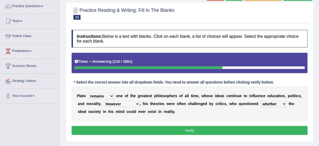
click at [241, 127] on button "Verify" at bounding box center [190, 130] width 236 height 9
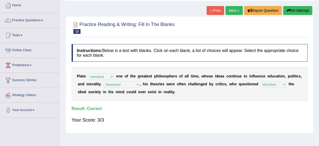
scroll to position [0, 0]
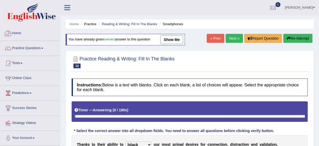
select select "hijack"
select select "staring"
select select "evaporating"
click at [34, 47] on link "Practice Questions" at bounding box center [30, 47] width 60 height 13
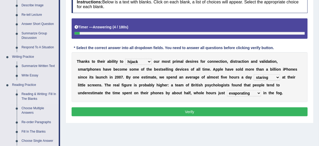
scroll to position [84, 0]
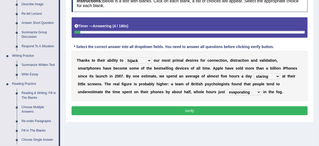
click at [39, 100] on link "Reading & Writing: Fill In The Blanks" at bounding box center [39, 95] width 40 height 14
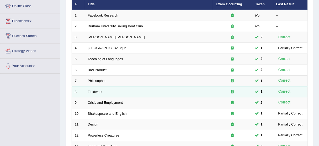
scroll to position [52, 0]
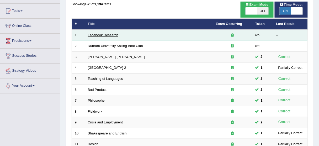
click at [101, 35] on link "Facebook Research" at bounding box center [103, 35] width 30 height 4
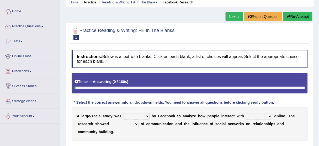
scroll to position [42, 0]
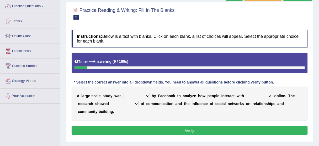
click at [147, 95] on select "surveyed had asked made" at bounding box center [137, 96] width 26 height 6
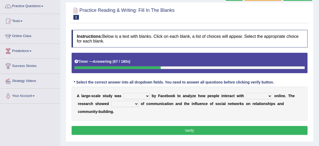
click at [133, 94] on select "surveyed had asked made" at bounding box center [137, 96] width 26 height 6
click at [139, 95] on select "surveyed had asked made" at bounding box center [137, 96] width 26 height 6
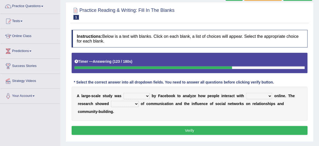
click at [189, 106] on div "A l a r g e - s c a l e s t u d y w a s surveyed had asked made b y F a c e b o…" at bounding box center [190, 104] width 236 height 34
click at [146, 96] on select "surveyed had asked made" at bounding box center [137, 96] width 26 height 6
select select "surveyed"
click at [124, 93] on select "surveyed had asked made" at bounding box center [137, 96] width 26 height 6
click at [254, 95] on select "together all each other another" at bounding box center [259, 96] width 26 height 6
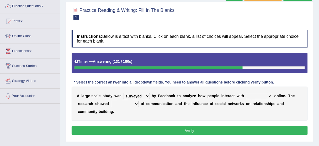
select select "each other"
click at [246, 93] on select "together all each other another" at bounding box center [259, 96] width 26 height 6
click at [256, 95] on select "together all each other another" at bounding box center [259, 96] width 26 height 6
click at [132, 102] on select "advantages standards fellowships patterns" at bounding box center [125, 104] width 28 height 6
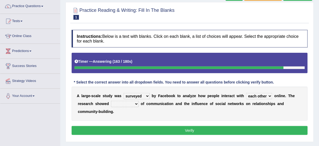
click at [111, 101] on select "advantages standards fellowships patterns" at bounding box center [125, 104] width 28 height 6
click at [122, 102] on select "advantages standards fellowships patterns" at bounding box center [125, 104] width 28 height 6
select select "patterns"
click at [111, 101] on select "advantages standards fellowships patterns" at bounding box center [125, 104] width 28 height 6
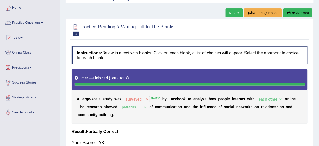
scroll to position [0, 0]
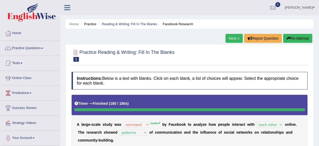
click at [230, 36] on link "Next »" at bounding box center [234, 38] width 17 height 9
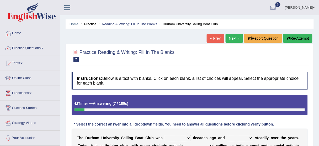
scroll to position [63, 0]
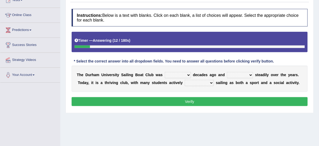
click at [172, 73] on select "found fund founded find" at bounding box center [178, 75] width 26 height 6
select select "found"
click at [165, 72] on select "found fund founded find" at bounding box center [178, 75] width 26 height 6
click at [179, 74] on select "found fund founded find" at bounding box center [178, 75] width 26 height 6
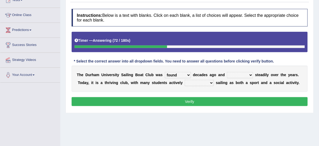
click at [234, 75] on select "grow growing has grown grown" at bounding box center [240, 75] width 26 height 6
select select "growing"
click at [227, 72] on select "grow growing has grown grown" at bounding box center [240, 75] width 26 height 6
click at [236, 76] on select "grow growing has grown grown" at bounding box center [240, 75] width 26 height 6
click at [196, 83] on select "enjoy enjoyed are enjoying enjoying" at bounding box center [199, 83] width 29 height 6
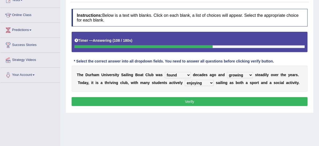
click at [185, 80] on select "enjoy enjoyed are enjoying enjoying" at bounding box center [199, 83] width 29 height 6
click at [205, 81] on select "enjoy enjoyed are enjoying enjoying" at bounding box center [199, 83] width 29 height 6
select select "are enjoying"
click at [185, 80] on select "enjoy enjoyed are enjoying enjoying" at bounding box center [199, 83] width 29 height 6
click at [200, 82] on select "enjoy enjoyed are enjoying enjoying" at bounding box center [199, 83] width 29 height 6
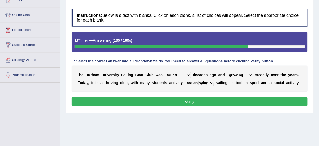
click at [174, 107] on div "Instructions: Below is a text with blanks. Click on each blank, a list of choic…" at bounding box center [189, 58] width 239 height 104
click at [176, 101] on button "Verify" at bounding box center [190, 101] width 236 height 9
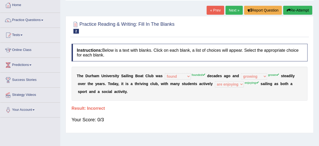
scroll to position [21, 0]
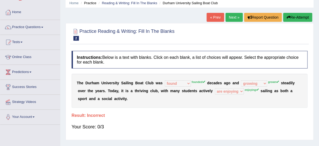
click at [303, 15] on button "Re-Attempt" at bounding box center [297, 17] width 29 height 9
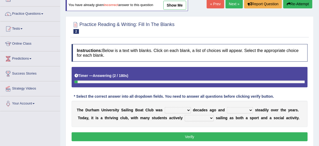
scroll to position [42, 0]
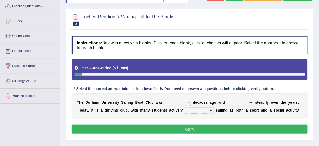
click at [173, 101] on select "found fund founded find" at bounding box center [178, 102] width 26 height 6
click at [188, 101] on select "found fund founded find" at bounding box center [178, 102] width 26 height 6
select select "founded"
click at [165, 99] on select "found fund founded find" at bounding box center [178, 102] width 26 height 6
click at [239, 104] on select "grow growing has grown grown" at bounding box center [240, 102] width 26 height 6
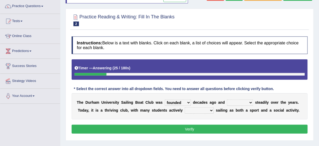
select select "grown"
click at [227, 99] on select "grow growing has grown grown" at bounding box center [240, 102] width 26 height 6
click at [207, 109] on select "enjoy enjoyed are enjoying enjoying" at bounding box center [199, 110] width 29 height 6
select select "enjoying"
click at [185, 107] on select "enjoy enjoyed are enjoying enjoying" at bounding box center [199, 110] width 29 height 6
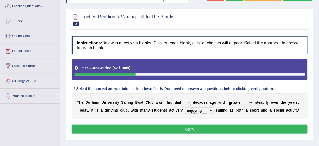
click at [199, 128] on button "Verify" at bounding box center [190, 129] width 236 height 9
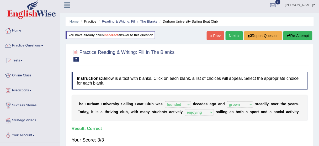
scroll to position [0, 0]
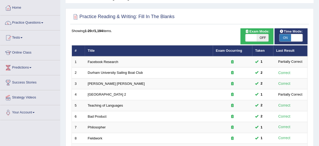
scroll to position [21, 0]
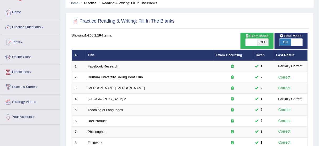
click at [246, 43] on span at bounding box center [252, 42] width 12 height 7
click at [248, 43] on span at bounding box center [252, 42] width 12 height 7
checkbox input "true"
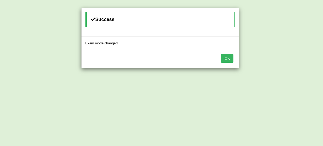
click at [224, 57] on button "OK" at bounding box center [227, 58] width 12 height 9
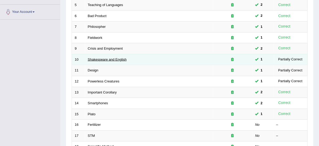
scroll to position [199, 0]
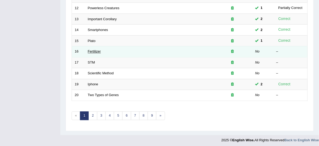
click at [92, 50] on link "Fertilizer" at bounding box center [94, 52] width 13 height 4
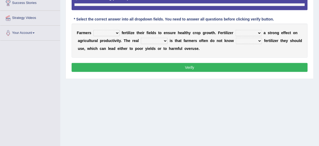
scroll to position [123, 0]
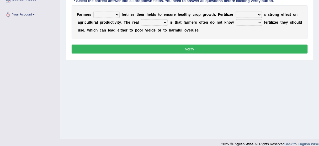
click at [115, 13] on select "must should need can" at bounding box center [106, 15] width 26 height 6
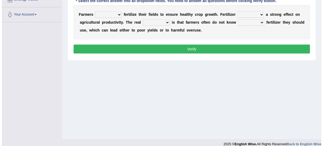
scroll to position [102, 0]
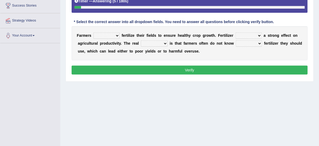
click at [117, 35] on select "must should need can" at bounding box center [106, 36] width 26 height 6
click at [93, 33] on select "must should need can" at bounding box center [106, 36] width 26 height 6
click at [108, 34] on select "must should need can" at bounding box center [106, 36] width 26 height 6
click at [108, 35] on select "must should need can" at bounding box center [106, 36] width 26 height 6
click at [99, 38] on select "must should need can" at bounding box center [106, 36] width 26 height 6
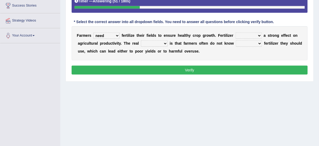
select select "should"
click at [93, 33] on select "must should need can" at bounding box center [106, 36] width 26 height 6
click at [244, 35] on select "has had have having" at bounding box center [249, 36] width 26 height 6
select select "has"
click at [236, 33] on select "has had have having" at bounding box center [249, 36] width 26 height 6
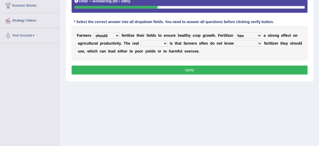
click at [247, 34] on select "has had have having" at bounding box center [249, 36] width 26 height 6
click at [162, 40] on select "problem question conclusion answer" at bounding box center [154, 43] width 27 height 6
select select "problem"
click at [141, 40] on select "problem question conclusion answer" at bounding box center [154, 43] width 27 height 6
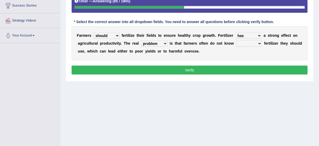
click at [244, 43] on select "how much how many however so much" at bounding box center [249, 43] width 26 height 6
select select "how much"
click at [236, 40] on select "how much how many however so much" at bounding box center [249, 43] width 26 height 6
click at [247, 41] on select "how much how many however so much" at bounding box center [249, 43] width 26 height 6
click at [111, 36] on select "must should need can" at bounding box center [106, 36] width 26 height 6
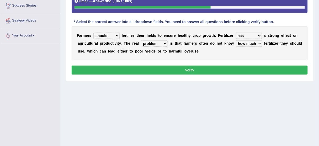
click at [148, 70] on button "Verify" at bounding box center [190, 70] width 236 height 9
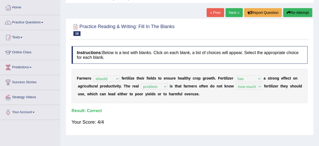
scroll to position [18, 0]
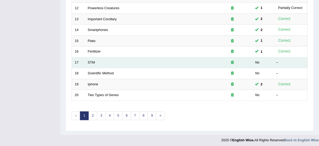
click at [87, 60] on td "STM" at bounding box center [149, 62] width 128 height 11
click at [91, 61] on link "STM" at bounding box center [91, 63] width 7 height 4
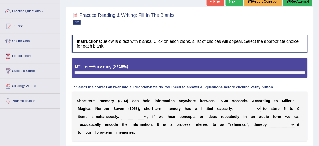
scroll to position [42, 0]
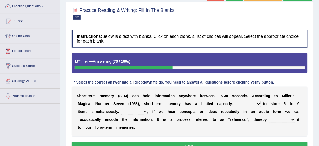
click at [244, 104] on select "being able is able be able unable" at bounding box center [248, 104] width 26 height 6
select select "being able"
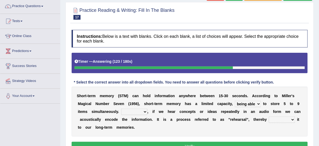
click at [235, 101] on select "being able is able be able unable" at bounding box center [248, 104] width 26 height 6
click at [141, 110] on select "However So Moreover Therefore" at bounding box center [134, 112] width 26 height 6
click at [121, 109] on select "However So Moreover Therefore" at bounding box center [134, 112] width 26 height 6
click at [138, 110] on select "However So Moreover Therefore" at bounding box center [134, 112] width 26 height 6
click at [121, 109] on select "However So Moreover Therefore" at bounding box center [134, 112] width 26 height 6
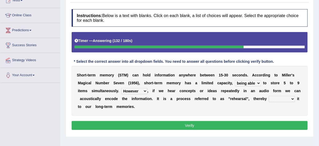
scroll to position [63, 0]
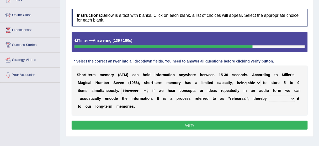
click at [139, 89] on select "However So Moreover Therefore" at bounding box center [134, 91] width 26 height 6
select select "So"
click at [121, 88] on select "However So Moreover Therefore" at bounding box center [134, 91] width 26 height 6
click at [270, 98] on select "commit commits commiting commited" at bounding box center [282, 99] width 26 height 6
click at [269, 96] on select "commit commits commiting commited" at bounding box center [282, 99] width 26 height 6
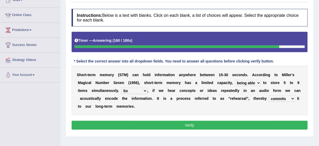
click at [278, 99] on select "commit commits commiting commited" at bounding box center [282, 99] width 26 height 6
select select "commiting"
click at [269, 96] on select "commit commits commiting commited" at bounding box center [282, 99] width 26 height 6
click at [278, 125] on button "Verify" at bounding box center [190, 125] width 236 height 9
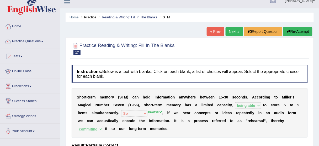
scroll to position [0, 0]
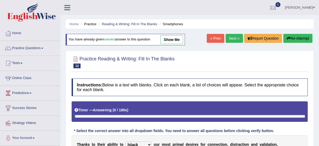
select select "hijack"
select select "staring"
select select "evaporating"
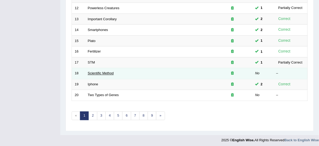
click at [102, 72] on link "Scientific Method" at bounding box center [101, 73] width 26 height 4
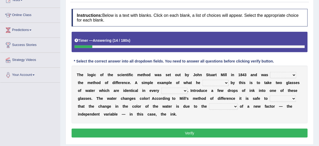
click at [280, 76] on select "pointed claimed demanded named" at bounding box center [283, 75] width 26 height 6
select select "pointed"
click at [270, 72] on select "pointed claimed demanded named" at bounding box center [283, 75] width 26 height 6
click at [282, 75] on select "pointed claimed demanded named" at bounding box center [283, 75] width 26 height 6
click at [282, 76] on select "pointed claimed demanded named" at bounding box center [283, 75] width 26 height 6
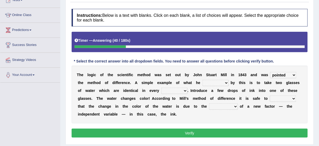
click at [210, 82] on select "capped charged found meant" at bounding box center [216, 83] width 26 height 6
select select "found"
click at [203, 80] on select "capped charged found meant" at bounding box center [216, 83] width 26 height 6
click at [178, 89] on select "thought identity measure respect" at bounding box center [174, 91] width 26 height 6
select select "measure"
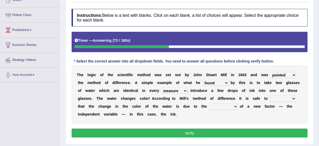
click at [161, 88] on select "thought identity measure respect" at bounding box center [174, 91] width 26 height 6
click at [280, 98] on select "assume discuss prefer acclaim" at bounding box center [283, 99] width 26 height 6
click at [231, 105] on select "introduction magnitude preparation purification" at bounding box center [223, 106] width 29 height 6
select select "introduction"
click at [209, 103] on select "introduction magnitude preparation purification" at bounding box center [223, 106] width 29 height 6
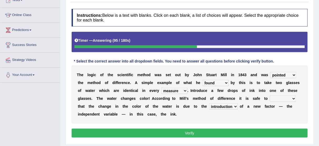
click at [276, 96] on select "assume discuss prefer acclaim" at bounding box center [283, 99] width 26 height 6
select select "assume"
click at [270, 96] on select "assume discuss prefer acclaim" at bounding box center [283, 99] width 26 height 6
click at [167, 89] on select "thought identity measure respect" at bounding box center [174, 91] width 26 height 6
select select "identity"
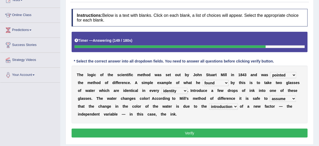
click at [161, 88] on select "thought identity measure respect" at bounding box center [174, 91] width 26 height 6
click at [178, 88] on select "thought identity measure respect" at bounding box center [174, 91] width 26 height 6
click at [217, 123] on div "Instructions: Below is a text with blanks. Click on each blank, a list of choic…" at bounding box center [189, 73] width 239 height 135
click at [181, 90] on select "thought identity measure respect" at bounding box center [174, 91] width 26 height 6
click at [209, 82] on select "capped charged found meant" at bounding box center [216, 83] width 26 height 6
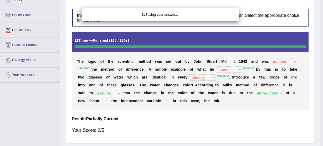
click at [177, 83] on body "Toggle navigation Home Practice Questions Speaking Practice Read Aloud Repeat S…" at bounding box center [161, 10] width 323 height 146
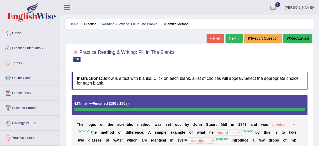
click at [305, 35] on button "Re-Attempt" at bounding box center [297, 38] width 29 height 9
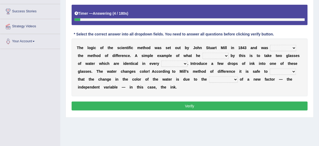
click at [278, 45] on select "pointed claimed demanded named" at bounding box center [283, 48] width 26 height 6
select select "claimed"
click at [270, 45] on select "pointed claimed demanded named" at bounding box center [283, 48] width 26 height 6
click at [207, 56] on select "capped charged found meant" at bounding box center [216, 56] width 26 height 6
select select "meant"
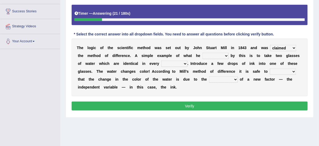
click at [203, 53] on select "capped charged found meant" at bounding box center [216, 56] width 26 height 6
click at [165, 61] on select "thought identity measure respect" at bounding box center [174, 64] width 26 height 6
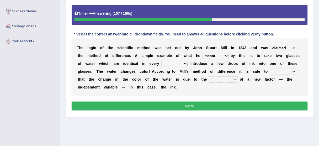
select select "respect"
click at [161, 61] on select "thought identity measure respect" at bounding box center [174, 64] width 26 height 6
click at [280, 71] on select "assume discuss prefer acclaim" at bounding box center [283, 71] width 26 height 6
select select "assume"
click at [270, 68] on select "assume discuss prefer acclaim" at bounding box center [283, 71] width 26 height 6
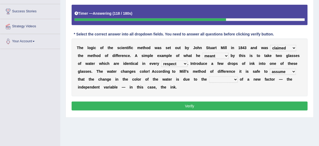
click at [220, 79] on select "introduction magnitude preparation purification" at bounding box center [223, 79] width 29 height 6
select select "introduction"
click at [209, 76] on select "introduction magnitude preparation purification" at bounding box center [223, 79] width 29 height 6
click at [287, 45] on select "pointed claimed demanded named" at bounding box center [283, 48] width 26 height 6
select select "named"
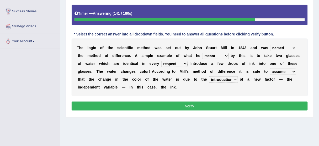
click at [270, 45] on select "pointed claimed demanded named" at bounding box center [283, 48] width 26 height 6
click at [222, 103] on button "Verify" at bounding box center [190, 106] width 236 height 9
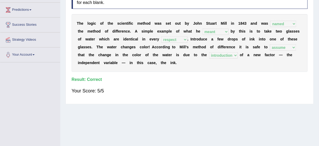
scroll to position [13, 0]
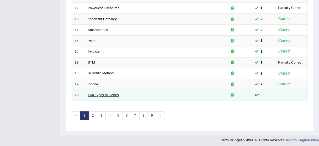
click at [94, 93] on link "Two Types of Genes" at bounding box center [103, 95] width 31 height 4
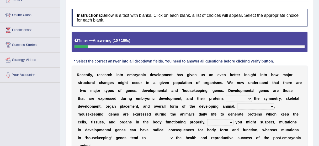
scroll to position [84, 0]
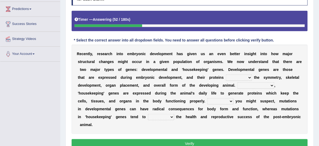
click at [233, 75] on select "push control hold elevate" at bounding box center [239, 78] width 26 height 6
click at [226, 75] on select "push control hold elevate" at bounding box center [239, 78] width 26 height 6
click at [240, 76] on select "push control hold elevate" at bounding box center [239, 78] width 26 height 6
click at [240, 77] on select "push control hold elevate" at bounding box center [239, 78] width 26 height 6
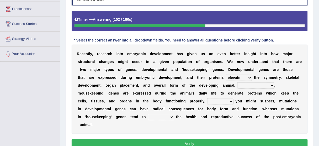
select select "hold"
click at [226, 75] on select "push control hold elevate" at bounding box center [239, 78] width 26 height 6
click at [229, 77] on select "push control hold elevate" at bounding box center [239, 78] width 26 height 6
click at [262, 84] on select "Correspondingly Inclusively Conversely In contrast" at bounding box center [255, 85] width 37 height 6
click at [306, 94] on div "R e c e n t l y , r e s e a r c h i n t o e m b r y o n i c d e v e l o p m e n…" at bounding box center [190, 89] width 236 height 89
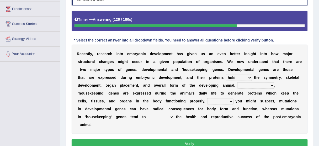
click at [271, 84] on select "Correspondingly Inclusively Conversely In contrast" at bounding box center [255, 85] width 37 height 6
click at [237, 82] on select "Correspondingly Inclusively Conversely In contrast" at bounding box center [255, 85] width 37 height 6
click at [254, 83] on select "Correspondingly Inclusively Conversely In contrast" at bounding box center [255, 85] width 37 height 6
select select "Inclusively"
click at [237, 82] on select "Correspondingly Inclusively Conversely In contrast" at bounding box center [255, 85] width 37 height 6
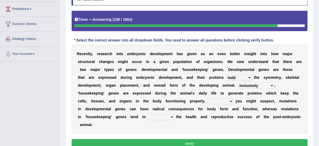
click at [255, 85] on select "Correspondingly Inclusively Conversely In contrast" at bounding box center [255, 85] width 37 height 6
click at [255, 86] on select "Correspondingly Inclusively Conversely In contrast" at bounding box center [255, 85] width 37 height 6
click at [232, 99] on select "For As With Within" at bounding box center [220, 101] width 26 height 6
select select "As"
click at [207, 98] on select "For As With Within" at bounding box center [220, 101] width 26 height 6
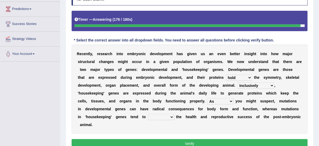
click at [168, 116] on select "affect effect interrupt defect" at bounding box center [161, 117] width 26 height 6
select select "effect"
click at [148, 114] on select "affect effect interrupt defect" at bounding box center [161, 117] width 26 height 6
click at [162, 118] on select "affect effect interrupt defect" at bounding box center [161, 117] width 26 height 6
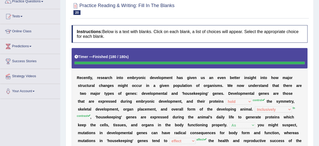
scroll to position [21, 0]
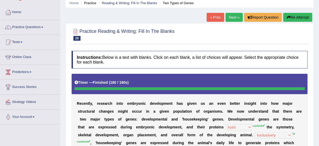
click at [296, 17] on button "Re-Attempt" at bounding box center [297, 17] width 29 height 9
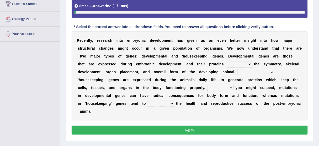
scroll to position [105, 0]
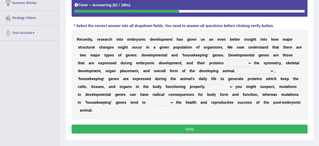
click at [244, 63] on select "push control hold elevate" at bounding box center [239, 63] width 26 height 6
select select "control"
click at [226, 60] on select "push control hold elevate" at bounding box center [239, 63] width 26 height 6
click at [256, 69] on select "Correspondingly Inclusively Conversely In contrast" at bounding box center [255, 71] width 37 height 6
select select "In contrast"
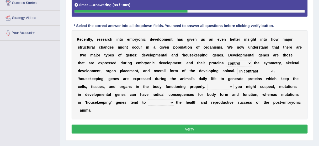
click at [237, 68] on select "Correspondingly Inclusively Conversely In contrast" at bounding box center [255, 71] width 37 height 6
click at [250, 68] on select "Correspondingly Inclusively Conversely In contrast" at bounding box center [255, 71] width 37 height 6
click at [224, 92] on b "r" at bounding box center [224, 94] width 1 height 4
click at [224, 86] on select "For As With Within" at bounding box center [220, 87] width 26 height 6
select select "As"
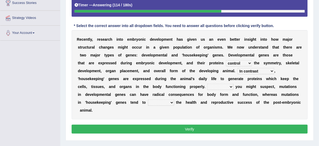
click at [207, 84] on select "For As With Within" at bounding box center [220, 87] width 26 height 6
click at [167, 99] on select "affect effect interrupt defect" at bounding box center [161, 102] width 26 height 6
select select "affect"
click at [148, 99] on select "affect effect interrupt defect" at bounding box center [161, 102] width 26 height 6
click at [255, 69] on select "Correspondingly Inclusively Conversely In contrast" at bounding box center [255, 71] width 37 height 6
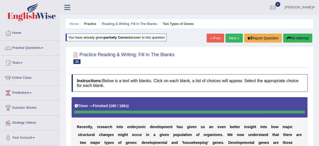
scroll to position [0, 0]
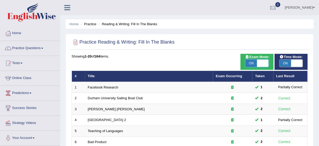
click at [267, 63] on span at bounding box center [263, 63] width 12 height 7
checkbox input "false"
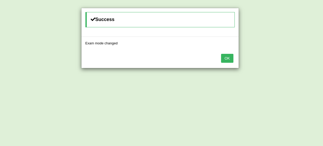
click at [225, 56] on button "OK" at bounding box center [227, 58] width 12 height 9
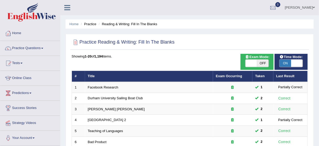
click at [249, 62] on span at bounding box center [252, 63] width 12 height 7
checkbox input "true"
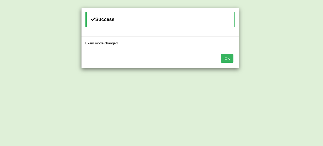
click at [230, 60] on button "OK" at bounding box center [227, 58] width 12 height 9
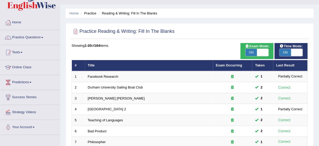
scroll to position [10, 0]
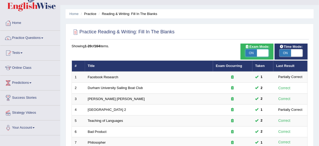
click at [264, 54] on span at bounding box center [263, 52] width 12 height 7
checkbox input "false"
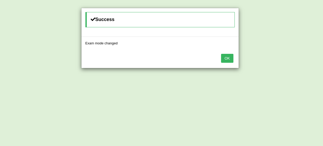
click at [230, 57] on button "OK" at bounding box center [227, 58] width 12 height 9
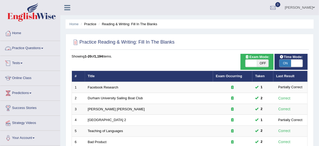
click at [29, 47] on link "Practice Questions" at bounding box center [30, 47] width 60 height 13
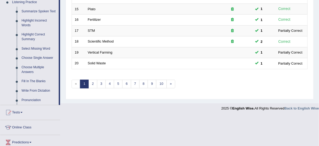
scroll to position [189, 0]
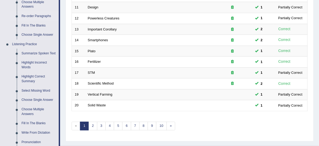
click at [33, 16] on link "Re-order Paragraphs" at bounding box center [39, 16] width 40 height 9
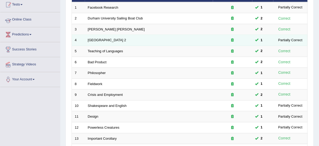
scroll to position [71, 0]
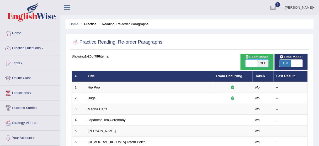
click at [250, 62] on span at bounding box center [252, 63] width 12 height 7
checkbox input "true"
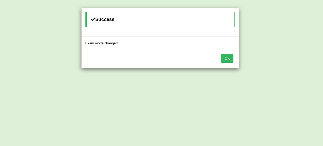
click at [227, 56] on button "OK" at bounding box center [227, 58] width 12 height 9
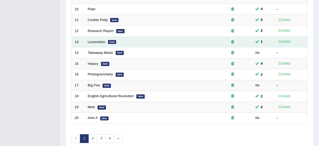
scroll to position [199, 0]
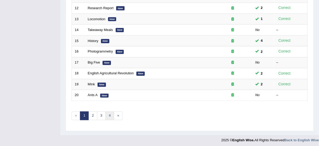
click at [110, 116] on link "4" at bounding box center [109, 116] width 9 height 9
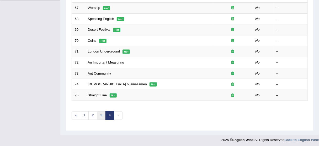
click at [99, 114] on link "3" at bounding box center [101, 115] width 9 height 9
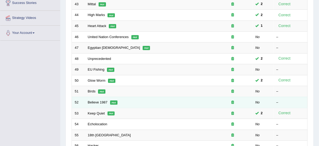
scroll to position [199, 0]
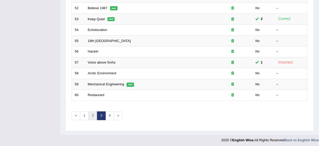
click at [93, 112] on link "2" at bounding box center [92, 116] width 9 height 9
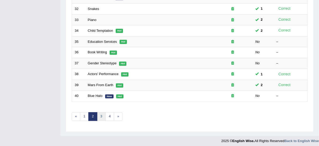
scroll to position [199, 0]
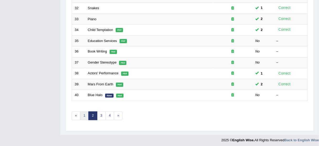
click at [83, 113] on link "1" at bounding box center [84, 116] width 9 height 9
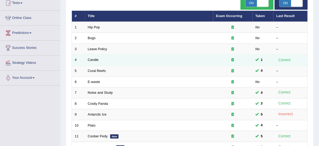
scroll to position [42, 0]
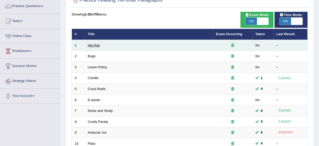
click at [93, 46] on link "Hip Pop" at bounding box center [94, 45] width 12 height 4
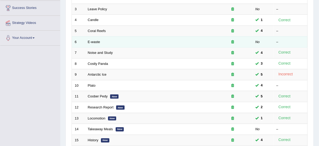
scroll to position [73, 0]
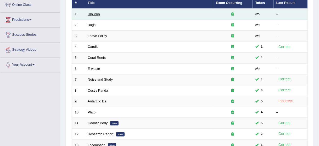
click at [91, 13] on link "Hip Pop" at bounding box center [94, 14] width 12 height 4
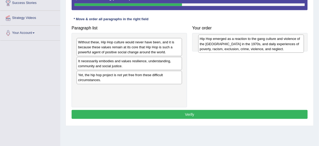
drag, startPoint x: 110, startPoint y: 45, endPoint x: 232, endPoint y: 41, distance: 121.8
click at [232, 41] on div "Hip Hop emerged as a reaction to the gang culture and violence of the South Bro…" at bounding box center [251, 44] width 106 height 18
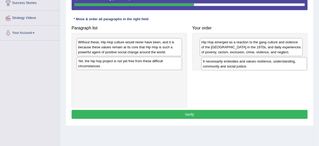
drag, startPoint x: 117, startPoint y: 66, endPoint x: 241, endPoint y: 67, distance: 124.9
click at [241, 67] on div "It necessarily embodies and values resilience, understanding, community and soc…" at bounding box center [255, 63] width 106 height 13
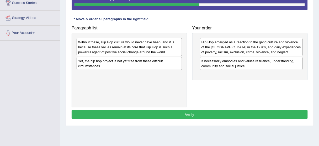
click at [134, 51] on div "Without these, Hip Hop culture would never have been, and it is because these v…" at bounding box center [129, 47] width 105 height 18
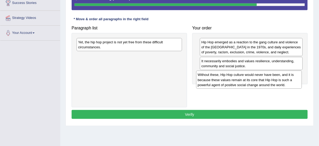
drag, startPoint x: 113, startPoint y: 49, endPoint x: 233, endPoint y: 81, distance: 124.1
click at [233, 81] on div "Without these, Hip Hop culture would never have been, and it is because these v…" at bounding box center [249, 80] width 106 height 18
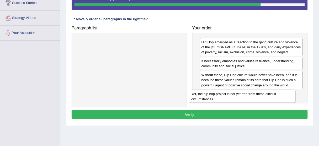
drag, startPoint x: 130, startPoint y: 45, endPoint x: 243, endPoint y: 97, distance: 124.7
click at [243, 97] on div "Yet, the hip hop project is not yet free from these difficult circumstances." at bounding box center [243, 96] width 106 height 13
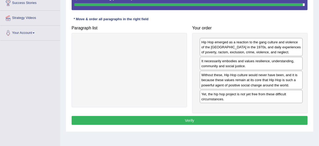
click at [191, 117] on button "Verify" at bounding box center [190, 120] width 236 height 9
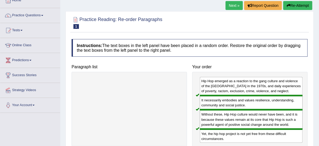
scroll to position [21, 0]
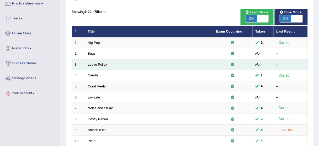
scroll to position [40, 0]
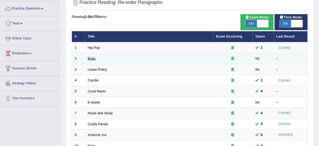
click at [92, 59] on link "Bugs" at bounding box center [92, 58] width 8 height 4
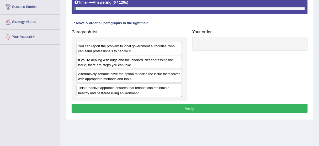
scroll to position [94, 0]
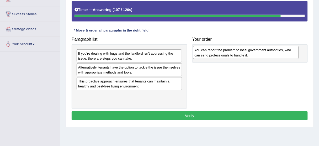
drag, startPoint x: 96, startPoint y: 57, endPoint x: 216, endPoint y: 53, distance: 119.7
click at [216, 53] on div "You can report the problem to local government authorities, who can send profes…" at bounding box center [246, 52] width 106 height 13
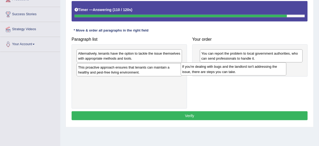
drag, startPoint x: 118, startPoint y: 55, endPoint x: 230, endPoint y: 66, distance: 112.6
click at [230, 66] on div "If you're dealing with bugs and the landlord isn't addressing the issue, there …" at bounding box center [234, 68] width 106 height 13
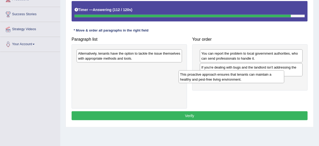
drag, startPoint x: 130, startPoint y: 73, endPoint x: 256, endPoint y: 84, distance: 125.6
click at [256, 83] on div "This proactive approach ensures that tenants can maintain a healthy and pest-fr…" at bounding box center [232, 76] width 106 height 13
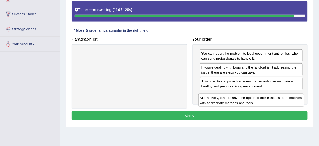
drag, startPoint x: 133, startPoint y: 54, endPoint x: 255, endPoint y: 98, distance: 129.5
click at [255, 98] on div "Alternatively, tenants have the option to tackle the issue themselves with appr…" at bounding box center [251, 100] width 106 height 13
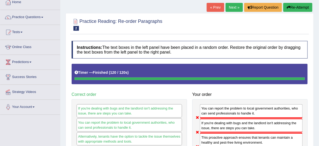
scroll to position [31, 0]
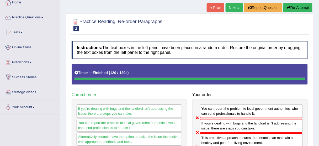
click at [298, 8] on button "Re-Attempt" at bounding box center [297, 7] width 29 height 9
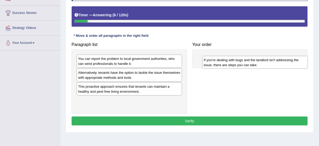
drag, startPoint x: 123, startPoint y: 75, endPoint x: 249, endPoint y: 62, distance: 126.3
click at [249, 62] on div "If you're dealing with bugs and the landlord isn't addressing the issue, there …" at bounding box center [255, 62] width 106 height 13
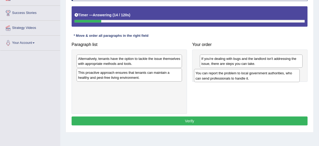
drag, startPoint x: 155, startPoint y: 62, endPoint x: 273, endPoint y: 77, distance: 118.5
click at [273, 77] on div "You can report the problem to local government authorities, who can send profes…" at bounding box center [247, 75] width 106 height 13
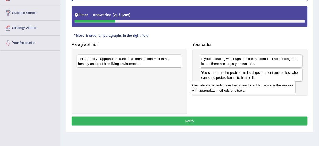
drag, startPoint x: 150, startPoint y: 64, endPoint x: 263, endPoint y: 90, distance: 116.4
click at [263, 90] on div "Alternatively, tenants have the option to tackle the issue themselves with appr…" at bounding box center [243, 87] width 106 height 13
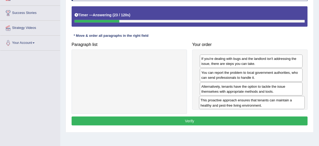
drag, startPoint x: 125, startPoint y: 64, endPoint x: 248, endPoint y: 105, distance: 129.5
click at [248, 105] on div "This proactive approach ensures that tenants can maintain a healthy and pest-fr…" at bounding box center [252, 102] width 106 height 13
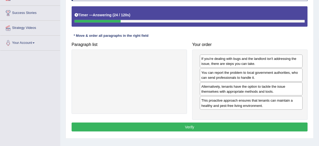
click at [235, 124] on button "Verify" at bounding box center [190, 127] width 236 height 9
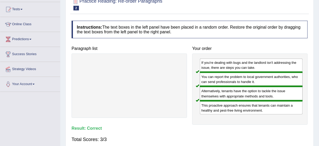
scroll to position [11, 0]
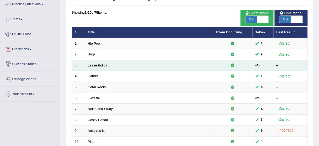
click at [94, 63] on link "Leave Policy" at bounding box center [97, 65] width 19 height 4
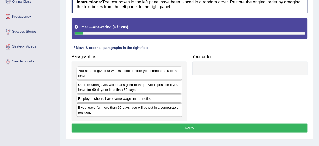
scroll to position [84, 0]
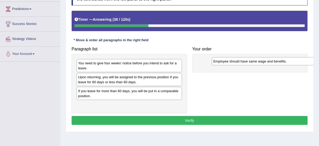
drag, startPoint x: 108, startPoint y: 91, endPoint x: 243, endPoint y: 62, distance: 138.5
click at [243, 62] on div "Employee should have same wage and benefits." at bounding box center [265, 61] width 106 height 8
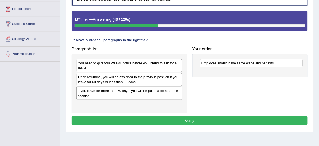
click at [116, 92] on div "If you leave for more than 60 days, you will be put in a comparable position." at bounding box center [129, 93] width 106 height 13
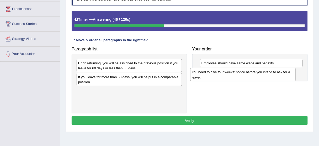
drag, startPoint x: 110, startPoint y: 64, endPoint x: 223, endPoint y: 73, distance: 114.0
click at [223, 73] on div "You need to give four weeks' notice before you intend to ask for a leave." at bounding box center [243, 74] width 106 height 13
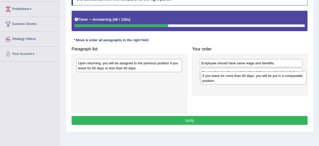
drag, startPoint x: 125, startPoint y: 81, endPoint x: 251, endPoint y: 80, distance: 126.0
click at [251, 80] on div "If you leave for more than 60 days, you will be put in a comparable position." at bounding box center [254, 78] width 106 height 13
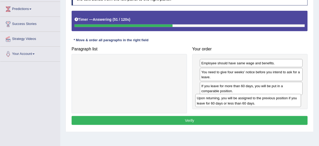
drag, startPoint x: 136, startPoint y: 65, endPoint x: 255, endPoint y: 100, distance: 124.0
click at [255, 100] on div "Upon returning, you will be assigned to the previous position if you leave for …" at bounding box center [249, 100] width 106 height 13
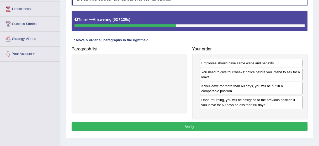
click at [201, 126] on button "Verify" at bounding box center [190, 126] width 236 height 9
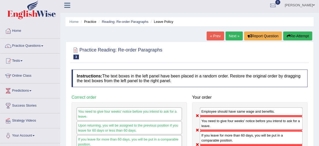
scroll to position [0, 0]
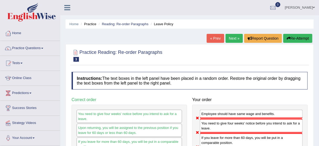
click at [297, 36] on button "Re-Attempt" at bounding box center [297, 38] width 29 height 9
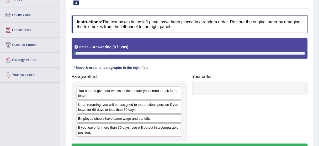
scroll to position [84, 0]
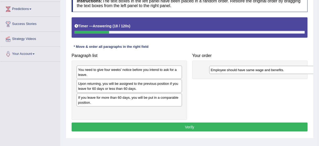
drag, startPoint x: 122, startPoint y: 98, endPoint x: 255, endPoint y: 70, distance: 136.6
click at [255, 70] on div "Employee should have same wage and benefits." at bounding box center [262, 70] width 106 height 8
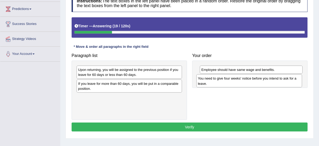
drag, startPoint x: 134, startPoint y: 73, endPoint x: 254, endPoint y: 82, distance: 120.3
click at [254, 82] on div "You need to give four weeks' notice before you intend to ask for a leave." at bounding box center [250, 80] width 106 height 13
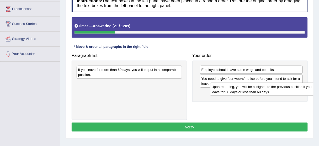
drag, startPoint x: 148, startPoint y: 71, endPoint x: 284, endPoint y: 89, distance: 137.6
click at [284, 89] on div "Upon returning, you will be assigned to the previous position if you leave for …" at bounding box center [263, 89] width 106 height 13
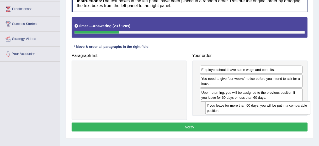
drag, startPoint x: 143, startPoint y: 69, endPoint x: 272, endPoint y: 105, distance: 133.8
click at [272, 105] on div "If you leave for more than 60 days, you will be put in a comparable position." at bounding box center [258, 107] width 106 height 13
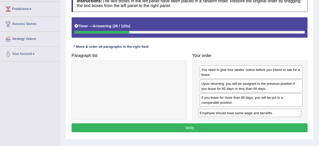
drag, startPoint x: 236, startPoint y: 68, endPoint x: 233, endPoint y: 110, distance: 42.6
click at [233, 110] on div "Employee should have same wage and benefits." at bounding box center [249, 113] width 103 height 8
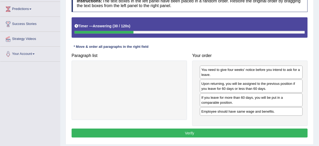
click at [217, 131] on button "Verify" at bounding box center [190, 133] width 236 height 9
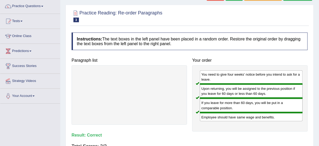
scroll to position [0, 0]
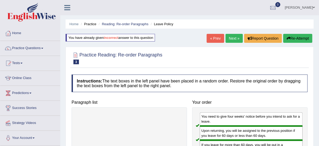
click at [232, 34] on link "Next »" at bounding box center [234, 38] width 17 height 9
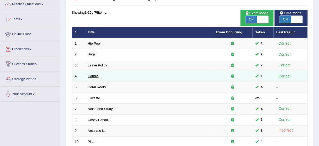
click at [92, 74] on link "Candle" at bounding box center [93, 76] width 11 height 4
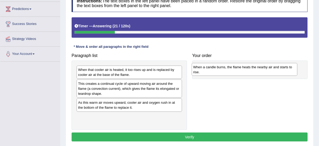
drag, startPoint x: 111, startPoint y: 86, endPoint x: 226, endPoint y: 69, distance: 116.3
click at [226, 69] on div "When a candle burns, the flame heats the nearby air and starts to rise." at bounding box center [245, 69] width 106 height 13
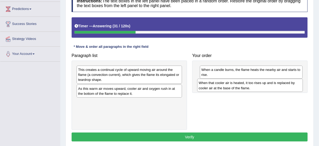
drag, startPoint x: 116, startPoint y: 72, endPoint x: 236, endPoint y: 86, distance: 121.5
click at [236, 86] on div "When that cooler air is heated, it too rises up and is replaced by cooler air a…" at bounding box center [250, 85] width 106 height 13
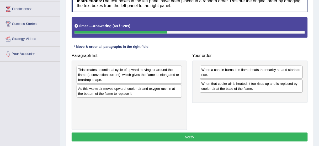
click at [139, 72] on div "This creates a continual cycle of upward moving air around the flame (a convect…" at bounding box center [129, 75] width 105 height 18
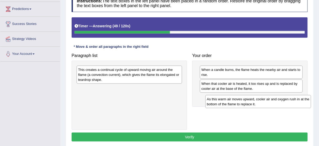
drag, startPoint x: 135, startPoint y: 90, endPoint x: 264, endPoint y: 101, distance: 129.3
click at [264, 101] on div "As this warm air moves upward, cooler air and oxygen rush in at the bottom of t…" at bounding box center [258, 101] width 106 height 13
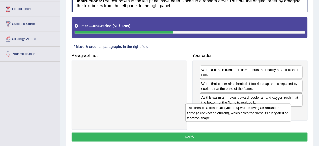
drag, startPoint x: 136, startPoint y: 69, endPoint x: 245, endPoint y: 107, distance: 115.4
click at [245, 107] on div "This creates a continual cycle of upward moving air around the flame (a convect…" at bounding box center [239, 113] width 106 height 18
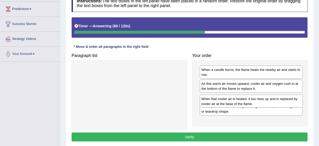
drag, startPoint x: 233, startPoint y: 86, endPoint x: 233, endPoint y: 101, distance: 15.7
click at [233, 101] on div "When that cooler air is heated, it too rises up and is replaced by cooler air a…" at bounding box center [251, 101] width 103 height 13
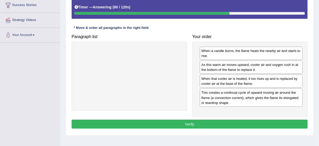
scroll to position [126, 0]
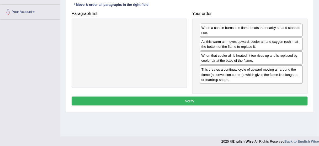
drag, startPoint x: 232, startPoint y: 104, endPoint x: 232, endPoint y: 98, distance: 5.5
click at [232, 98] on div "Instructions: The text boxes in the left panel have been placed in a random ord…" at bounding box center [189, 30] width 239 height 160
click at [232, 98] on button "Verify" at bounding box center [190, 101] width 236 height 9
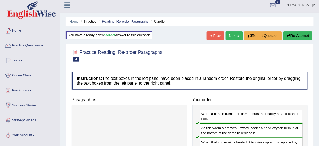
scroll to position [0, 0]
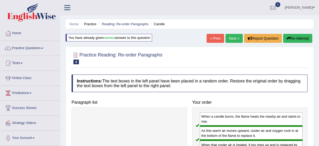
click at [234, 38] on link "Next »" at bounding box center [234, 38] width 17 height 9
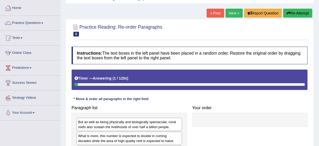
scroll to position [42, 0]
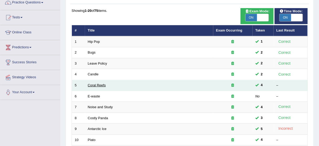
click at [96, 83] on link "Coral Reefs" at bounding box center [97, 85] width 18 height 4
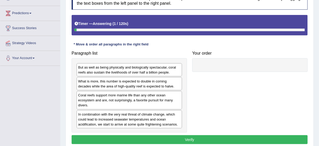
scroll to position [105, 0]
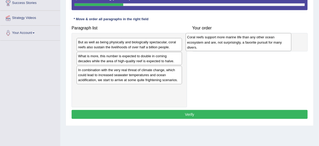
drag, startPoint x: 123, startPoint y: 80, endPoint x: 233, endPoint y: 48, distance: 113.8
click at [233, 48] on div "Coral reefs support more marine life than any other ocean ecosystem and are, no…" at bounding box center [239, 42] width 106 height 18
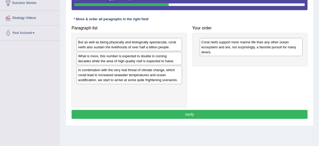
click at [131, 62] on div "What is more, this number is expected to double in coming decades while the are…" at bounding box center [129, 58] width 105 height 13
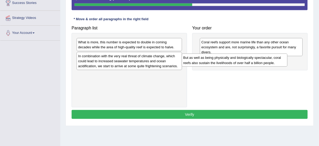
drag, startPoint x: 120, startPoint y: 47, endPoint x: 225, endPoint y: 62, distance: 106.4
click at [225, 62] on div "But as well as being physically and biologically spectacular, coral reefs also …" at bounding box center [235, 60] width 106 height 13
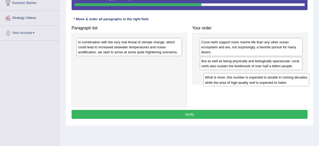
drag, startPoint x: 133, startPoint y: 47, endPoint x: 260, endPoint y: 83, distance: 131.9
click at [260, 83] on div "What is more, this number is expected to double in coming decades while the are…" at bounding box center [257, 79] width 106 height 13
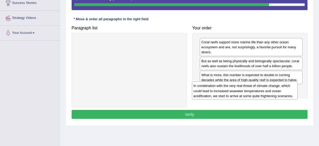
drag, startPoint x: 128, startPoint y: 50, endPoint x: 246, endPoint y: 98, distance: 127.5
click at [246, 98] on div "In combination with the very real threat of climate change, which could lead to…" at bounding box center [245, 91] width 106 height 18
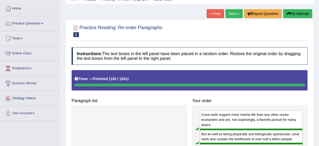
scroll to position [21, 0]
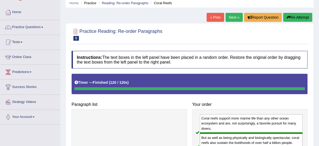
click at [229, 20] on link "Next »" at bounding box center [234, 17] width 17 height 9
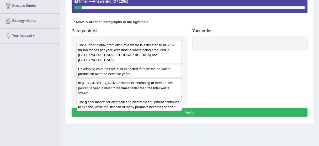
scroll to position [105, 0]
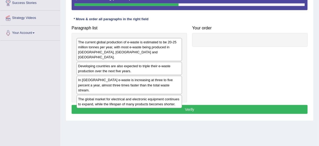
click at [152, 49] on div "The current global production of e-waste is estimated to be 20-25 million tonne…" at bounding box center [129, 49] width 105 height 23
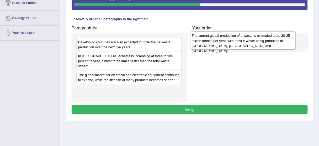
drag, startPoint x: 144, startPoint y: 50, endPoint x: 258, endPoint y: 44, distance: 113.8
click at [258, 44] on div "The current global production of e-waste is estimated to be 20-25 million tonne…" at bounding box center [243, 40] width 106 height 18
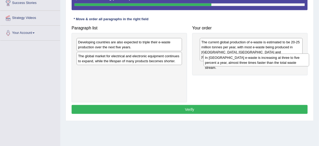
drag, startPoint x: 146, startPoint y: 60, endPoint x: 273, endPoint y: 61, distance: 127.0
click at [273, 61] on div "In [GEOGRAPHIC_DATA] e-waste is increasing at three to five percent a year, alm…" at bounding box center [257, 60] width 106 height 13
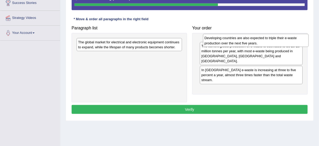
drag, startPoint x: 145, startPoint y: 43, endPoint x: 272, endPoint y: 39, distance: 126.5
click at [272, 39] on div "Developing countries are also expected to triple their e-waste production over …" at bounding box center [256, 40] width 106 height 13
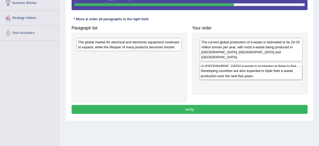
drag, startPoint x: 229, startPoint y: 42, endPoint x: 228, endPoint y: 71, distance: 28.9
click at [228, 71] on div "Developing countries are also expected to triple their e-waste production over …" at bounding box center [250, 73] width 103 height 13
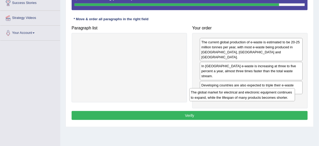
drag, startPoint x: 140, startPoint y: 49, endPoint x: 253, endPoint y: 99, distance: 124.0
click at [253, 99] on div "The global market for electrical and electronic equipment continues to expand, …" at bounding box center [242, 94] width 106 height 13
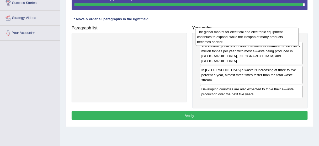
drag, startPoint x: 214, startPoint y: 97, endPoint x: 209, endPoint y: 40, distance: 56.6
click at [209, 40] on div "The global market for electrical and electronic equipment continues to expand, …" at bounding box center [247, 37] width 103 height 18
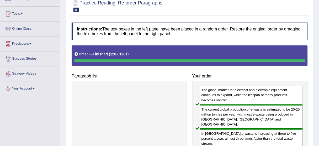
scroll to position [25, 0]
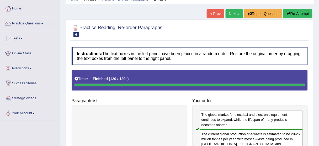
click at [232, 15] on link "Next »" at bounding box center [234, 13] width 17 height 9
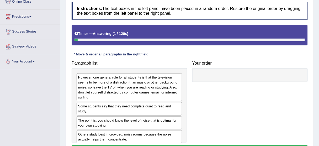
scroll to position [84, 0]
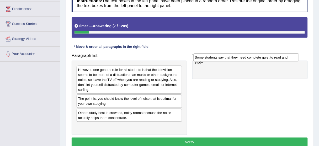
drag, startPoint x: 119, startPoint y: 98, endPoint x: 236, endPoint y: 58, distance: 124.0
click at [236, 58] on div "Some students say that they need complete quiet to read and study." at bounding box center [246, 57] width 106 height 8
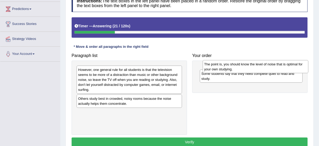
drag, startPoint x: 162, startPoint y: 103, endPoint x: 289, endPoint y: 68, distance: 131.7
click at [289, 68] on div "The point is, you should know the level of noise that is optimal for your own s…" at bounding box center [256, 66] width 106 height 13
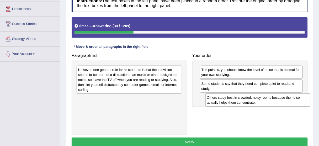
drag, startPoint x: 141, startPoint y: 103, endPoint x: 270, endPoint y: 102, distance: 128.9
click at [270, 102] on div "Others study best in crowded, noisy rooms because the noise actually helps them…" at bounding box center [258, 99] width 106 height 13
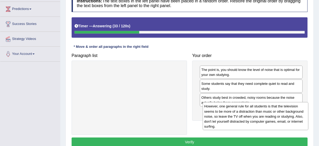
drag, startPoint x: 149, startPoint y: 79, endPoint x: 275, endPoint y: 116, distance: 131.5
click at [275, 116] on div "However, one general rule for all students is that the television seems to be m…" at bounding box center [256, 116] width 106 height 28
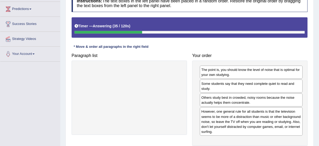
scroll to position [105, 0]
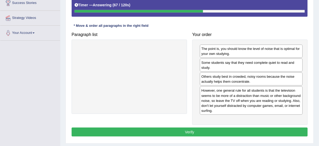
click at [191, 131] on button "Verify" at bounding box center [190, 132] width 236 height 9
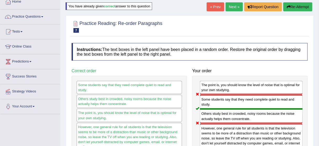
scroll to position [21, 0]
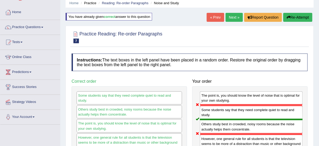
click at [295, 15] on button "Re-Attempt" at bounding box center [297, 17] width 29 height 9
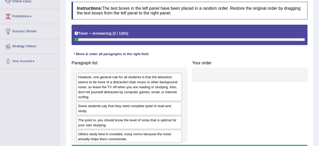
scroll to position [84, 0]
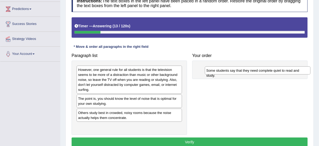
drag, startPoint x: 120, startPoint y: 98, endPoint x: 242, endPoint y: 67, distance: 126.3
click at [242, 67] on div "Some students say that they need complete quiet to read and study." at bounding box center [258, 70] width 106 height 8
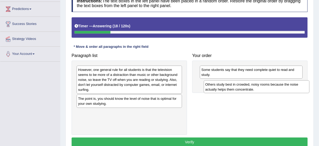
drag, startPoint x: 110, startPoint y: 117, endPoint x: 237, endPoint y: 89, distance: 130.3
click at [237, 89] on div "Others study best in crowded, noisy rooms because the noise actually helps them…" at bounding box center [257, 86] width 106 height 13
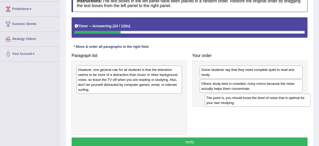
drag, startPoint x: 130, startPoint y: 102, endPoint x: 258, endPoint y: 101, distance: 128.3
click at [258, 101] on div "The point is, you should know the level of noise that is optimal for your own s…" at bounding box center [258, 100] width 106 height 13
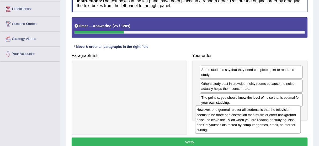
drag, startPoint x: 137, startPoint y: 84, endPoint x: 256, endPoint y: 124, distance: 125.2
click at [256, 124] on div "However, one general rule for all students is that the television seems to be m…" at bounding box center [248, 119] width 106 height 28
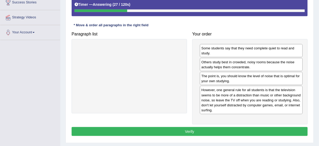
scroll to position [130, 0]
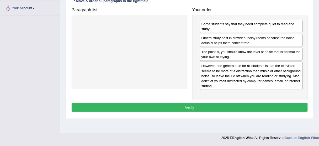
click at [192, 105] on button "Verify" at bounding box center [190, 107] width 236 height 9
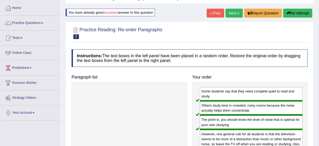
scroll to position [25, 0]
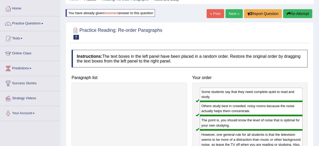
click at [235, 10] on link "Next »" at bounding box center [234, 13] width 17 height 9
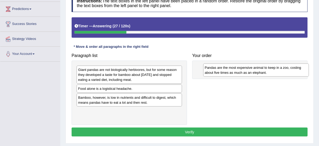
drag, startPoint x: 119, startPoint y: 93, endPoint x: 246, endPoint y: 72, distance: 128.4
click at [246, 72] on div "Pandas are the most expensive animal to keep in a zoo, costing about five times…" at bounding box center [256, 70] width 106 height 13
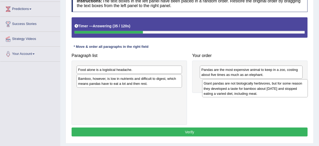
drag, startPoint x: 142, startPoint y: 78, endPoint x: 268, endPoint y: 92, distance: 126.5
click at [268, 92] on div "Giant pandas are not biologically herbivores, but for some reason they develope…" at bounding box center [255, 88] width 106 height 18
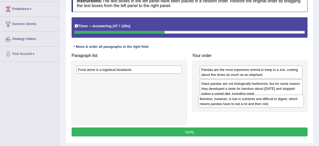
drag, startPoint x: 149, startPoint y: 84, endPoint x: 271, endPoint y: 104, distance: 123.5
click at [271, 104] on div "Bamboo, however, is low in nutrients and difficult to digest, which means panda…" at bounding box center [251, 101] width 106 height 13
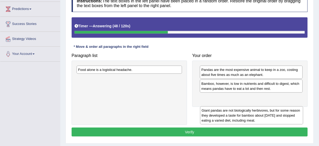
drag, startPoint x: 271, startPoint y: 93, endPoint x: 271, endPoint y: 114, distance: 21.0
click at [271, 117] on div "Giant pandas are not biologically herbivores, but for some reason they develope…" at bounding box center [251, 115] width 103 height 18
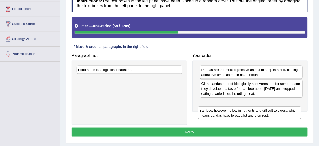
drag, startPoint x: 265, startPoint y: 88, endPoint x: 271, endPoint y: 107, distance: 19.9
click at [270, 109] on div "Bamboo, however, is low in nutrients and difficult to digest, which means panda…" at bounding box center [249, 112] width 103 height 13
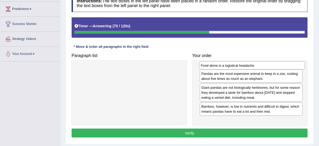
drag, startPoint x: 135, startPoint y: 70, endPoint x: 258, endPoint y: 66, distance: 122.9
click at [258, 66] on div "Food alone is a logistical headache." at bounding box center [252, 65] width 106 height 8
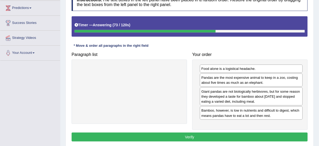
scroll to position [105, 0]
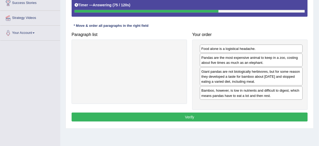
click at [216, 118] on button "Verify" at bounding box center [190, 117] width 236 height 9
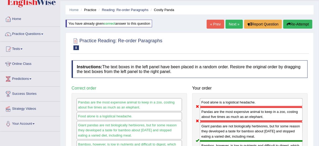
scroll to position [0, 0]
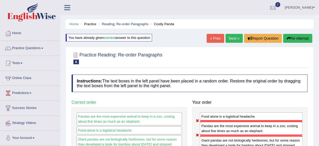
click at [292, 39] on button "Re-Attempt" at bounding box center [297, 38] width 29 height 9
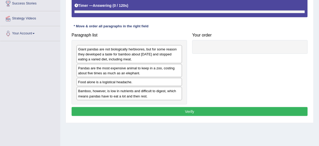
scroll to position [105, 0]
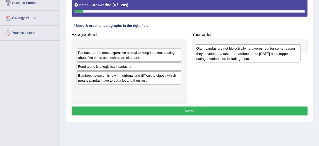
drag, startPoint x: 117, startPoint y: 56, endPoint x: 235, endPoint y: 56, distance: 118.4
click at [235, 56] on div "Giant pandas are not biologically herbivores, but for some reason they develope…" at bounding box center [248, 53] width 106 height 18
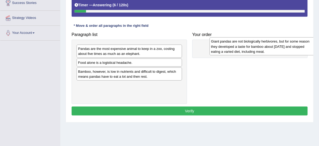
drag, startPoint x: 146, startPoint y: 58, endPoint x: 278, endPoint y: 54, distance: 132.3
click at [278, 54] on div "Giant pandas are not biologically herbivores, but for some reason they develope…" at bounding box center [263, 46] width 106 height 18
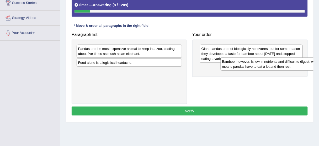
drag, startPoint x: 147, startPoint y: 78, endPoint x: 292, endPoint y: 69, distance: 144.4
click at [292, 69] on div "Bamboo, however, is low in nutrients and difficult to digest, which means panda…" at bounding box center [274, 63] width 106 height 13
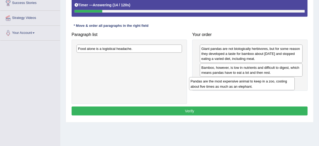
drag, startPoint x: 161, startPoint y: 52, endPoint x: 273, endPoint y: 85, distance: 117.3
click at [273, 85] on div "Pandas are the most expensive animal to keep in a zoo, costing about five times…" at bounding box center [242, 83] width 106 height 13
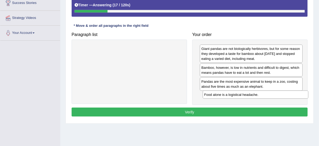
drag, startPoint x: 160, startPoint y: 47, endPoint x: 287, endPoint y: 93, distance: 134.4
click at [287, 93] on div "Food alone is a logistical headache." at bounding box center [256, 95] width 106 height 8
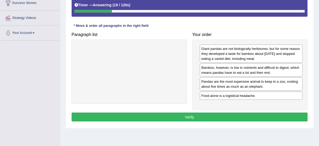
click at [221, 117] on button "Verify" at bounding box center [190, 117] width 236 height 9
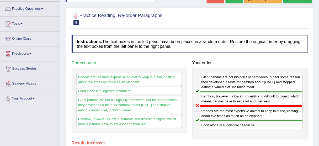
scroll to position [21, 0]
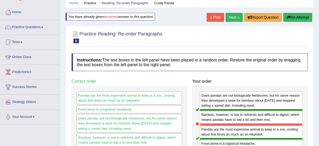
click at [297, 16] on button "Re-Attempt" at bounding box center [297, 17] width 29 height 9
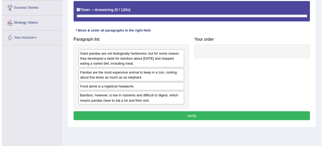
scroll to position [126, 0]
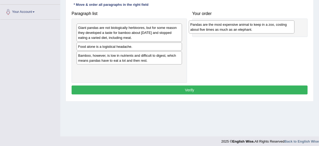
drag, startPoint x: 140, startPoint y: 51, endPoint x: 255, endPoint y: 29, distance: 117.0
click at [255, 29] on div "Pandas are the most expensive animal to keep in a zoo, costing about five times…" at bounding box center [242, 26] width 106 height 13
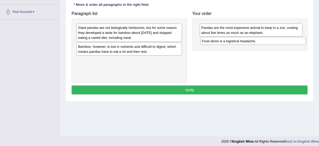
drag, startPoint x: 126, startPoint y: 48, endPoint x: 264, endPoint y: 42, distance: 138.7
click at [264, 42] on div "Food alone is a logistical headache." at bounding box center [253, 41] width 106 height 8
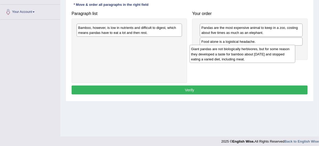
drag, startPoint x: 132, startPoint y: 33, endPoint x: 236, endPoint y: 49, distance: 105.4
click at [247, 54] on div "Giant pandas are not biologically herbivores, but for some reason they develope…" at bounding box center [243, 54] width 106 height 18
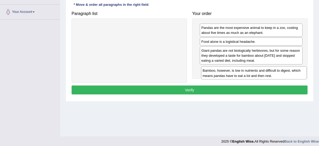
drag, startPoint x: 121, startPoint y: 28, endPoint x: 245, endPoint y: 71, distance: 131.6
click at [245, 71] on div "Bamboo, however, is low in nutrients and difficult to digest, which means panda…" at bounding box center [254, 72] width 106 height 13
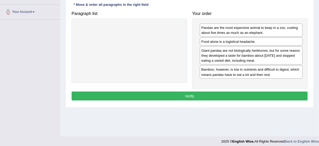
click at [215, 92] on button "Verify" at bounding box center [190, 96] width 236 height 9
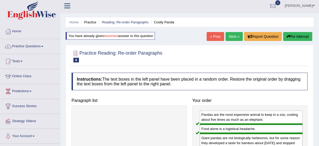
scroll to position [0, 0]
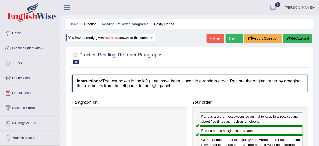
click at [233, 37] on link "Next »" at bounding box center [234, 38] width 17 height 9
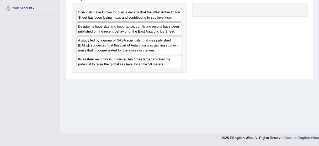
scroll to position [25, 0]
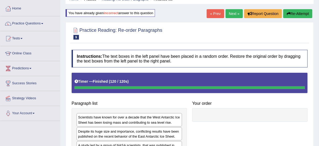
click at [301, 17] on button "Re-Attempt" at bounding box center [297, 13] width 29 height 9
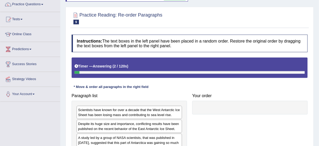
scroll to position [88, 0]
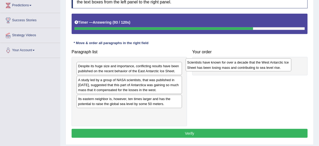
drag, startPoint x: 103, startPoint y: 66, endPoint x: 213, endPoint y: 63, distance: 109.2
click at [213, 63] on div "Scientists have known for over a decade that the West Antarctic Ice Sheet has b…" at bounding box center [239, 64] width 106 height 13
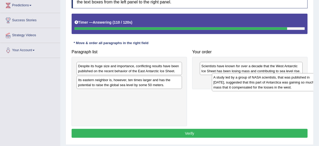
drag, startPoint x: 125, startPoint y: 87, endPoint x: 261, endPoint y: 82, distance: 135.8
click at [261, 82] on div "A study led by a group of NASA scientists, that was published in [DATE], sugges…" at bounding box center [265, 82] width 106 height 18
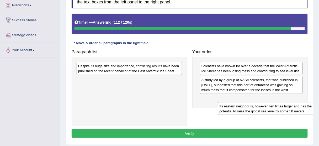
drag, startPoint x: 145, startPoint y: 81, endPoint x: 286, endPoint y: 107, distance: 143.3
click at [286, 107] on div "Its eastern neighbor is, however, ten times larger and has the potential to rai…" at bounding box center [271, 108] width 106 height 13
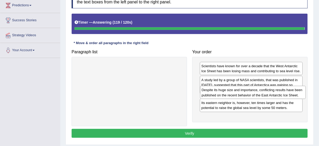
drag, startPoint x: 118, startPoint y: 64, endPoint x: 241, endPoint y: 88, distance: 125.9
click at [241, 88] on div "Despite its huge size and importance, conflicting results have been published o…" at bounding box center [253, 92] width 106 height 13
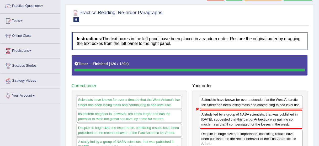
scroll to position [25, 0]
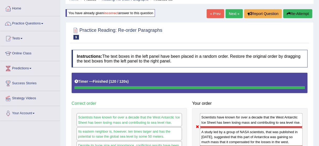
click at [305, 13] on button "Re-Attempt" at bounding box center [297, 13] width 29 height 9
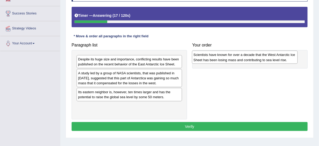
drag, startPoint x: 112, startPoint y: 60, endPoint x: 227, endPoint y: 56, distance: 115.5
click at [227, 56] on div "Scientists have known for over a decade that the West Antarctic Ice Sheet has b…" at bounding box center [245, 57] width 106 height 13
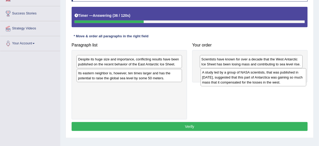
drag, startPoint x: 120, startPoint y: 78, endPoint x: 245, endPoint y: 77, distance: 125.2
click at [245, 77] on div "A study led by a group of NASA scientists, that was published in [DATE], sugges…" at bounding box center [254, 77] width 106 height 18
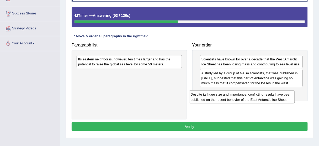
drag, startPoint x: 156, startPoint y: 63, endPoint x: 270, endPoint y: 98, distance: 119.3
click at [270, 98] on div "Despite its huge size and importance, conflicting results have been published o…" at bounding box center [242, 96] width 106 height 13
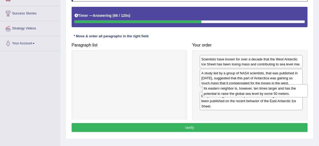
drag, startPoint x: 158, startPoint y: 63, endPoint x: 284, endPoint y: 92, distance: 129.1
click at [284, 92] on div "Its eastern neighbor is, however, ten times larger and has the potential to rai…" at bounding box center [255, 90] width 106 height 13
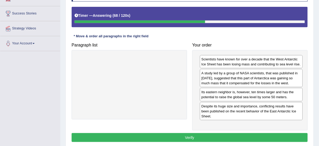
scroll to position [115, 0]
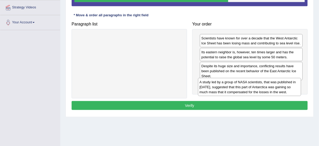
drag, startPoint x: 242, startPoint y: 62, endPoint x: 241, endPoint y: 92, distance: 30.2
click at [241, 92] on div "A study led by a group of NASA scientists, that was published in 2015, suggeste…" at bounding box center [249, 87] width 103 height 18
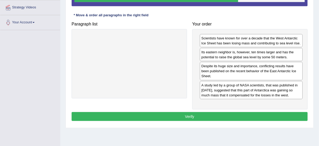
click at [211, 118] on button "Verify" at bounding box center [190, 116] width 236 height 9
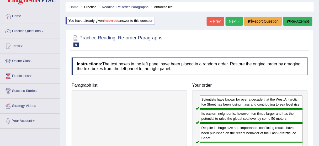
scroll to position [10, 0]
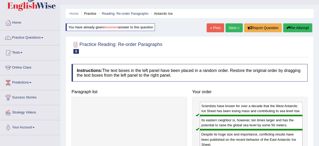
click at [235, 29] on link "Next »" at bounding box center [234, 27] width 17 height 9
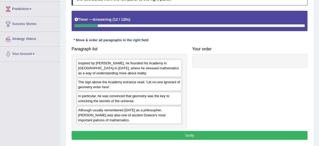
scroll to position [105, 0]
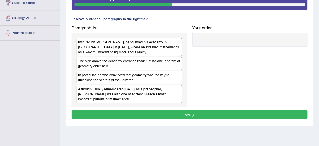
click at [95, 62] on div "The sign above the Academy entrance read: 'Let no-one ignorant of geometry ente…" at bounding box center [129, 63] width 105 height 13
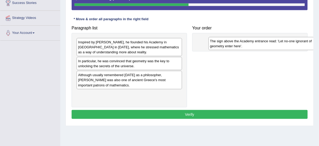
drag, startPoint x: 95, startPoint y: 66, endPoint x: 227, endPoint y: 46, distance: 133.5
click at [227, 46] on div "The sign above the Academy entrance read: 'Let no-one ignorant of geometry ente…" at bounding box center [262, 43] width 106 height 13
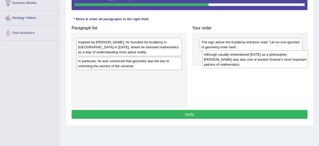
drag, startPoint x: 131, startPoint y: 81, endPoint x: 257, endPoint y: 60, distance: 127.6
click at [257, 60] on div "Although usually remembered [DATE] as a philosopher, [PERSON_NAME] was also one…" at bounding box center [256, 59] width 106 height 18
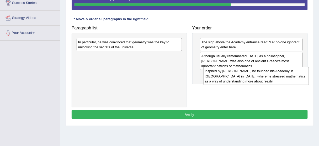
drag, startPoint x: 123, startPoint y: 44, endPoint x: 250, endPoint y: 73, distance: 130.1
click at [250, 73] on div "Inspired by [PERSON_NAME], he founded his Academy in [GEOGRAPHIC_DATA] in [DATE…" at bounding box center [256, 76] width 106 height 18
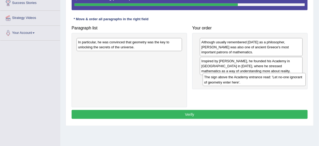
drag, startPoint x: 234, startPoint y: 48, endPoint x: 237, endPoint y: 83, distance: 35.3
click at [237, 83] on div "The sign above the Academy entrance read: 'Let no-one ignorant of geometry ente…" at bounding box center [254, 79] width 103 height 13
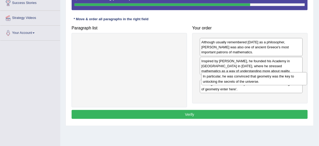
drag, startPoint x: 110, startPoint y: 44, endPoint x: 235, endPoint y: 78, distance: 129.6
click at [235, 78] on div "In particular, he was convinced that geometry was the key to unlocking the secr…" at bounding box center [255, 78] width 106 height 13
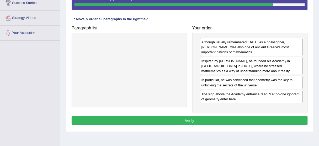
click at [214, 120] on button "Verify" at bounding box center [190, 120] width 236 height 9
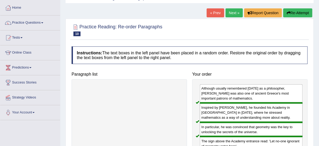
scroll to position [21, 0]
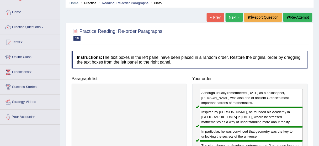
click at [232, 18] on link "Next »" at bounding box center [234, 17] width 17 height 9
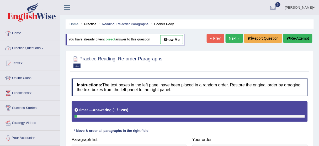
click at [22, 44] on link "Practice Questions" at bounding box center [30, 47] width 60 height 13
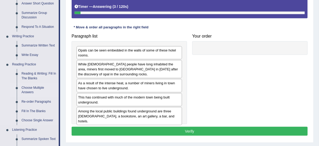
scroll to position [126, 0]
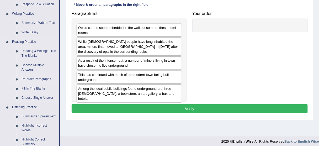
click at [33, 78] on link "Re-order Paragraphs" at bounding box center [39, 79] width 40 height 9
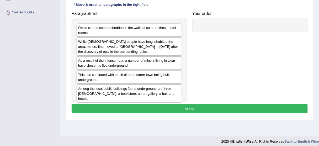
scroll to position [130, 0]
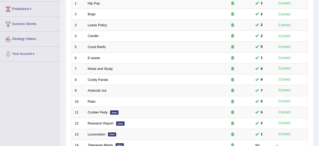
scroll to position [147, 0]
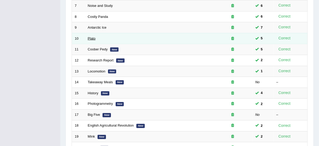
click at [92, 38] on link "Plato" at bounding box center [92, 38] width 8 height 4
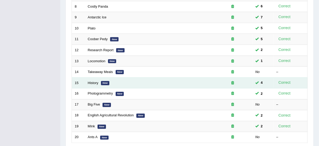
scroll to position [165, 0]
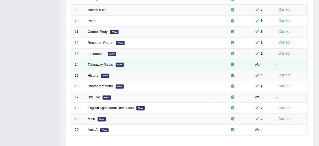
click at [99, 64] on link "Takeaway Meals" at bounding box center [100, 64] width 25 height 4
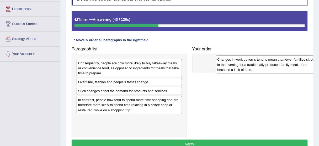
drag, startPoint x: 131, startPoint y: 70, endPoint x: 271, endPoint y: 66, distance: 139.4
click at [271, 66] on div "Changes in work patterns tend to mean that fewer families sit down in the eveni…" at bounding box center [269, 64] width 106 height 18
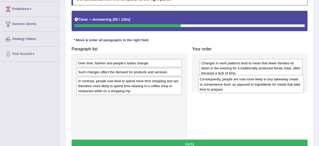
drag, startPoint x: 115, startPoint y: 68, endPoint x: 237, endPoint y: 84, distance: 122.8
click at [237, 84] on div "Consequently, people are now more likely to buy takeaway meals or convenience f…" at bounding box center [251, 84] width 106 height 18
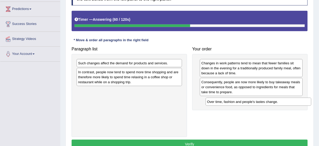
drag, startPoint x: 113, startPoint y: 63, endPoint x: 242, endPoint y: 102, distance: 134.8
click at [242, 102] on div "Over time, fashion and people's tastes change." at bounding box center [259, 102] width 106 height 8
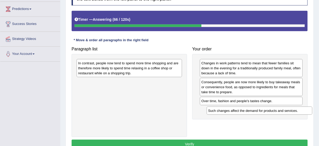
drag, startPoint x: 134, startPoint y: 63, endPoint x: 265, endPoint y: 111, distance: 138.6
click at [265, 111] on div "Such changes affect the demand for products and services." at bounding box center [260, 111] width 106 height 8
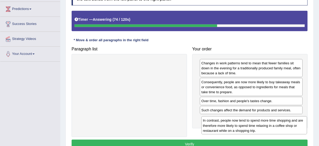
drag, startPoint x: 128, startPoint y: 69, endPoint x: 253, endPoint y: 127, distance: 137.5
click at [253, 127] on div "In contrast, people now tend to spend more time shopping and are therefore more…" at bounding box center [255, 125] width 106 height 18
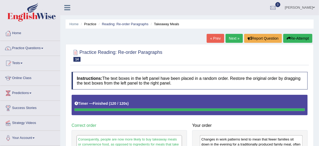
click at [301, 36] on button "Re-Attempt" at bounding box center [297, 38] width 29 height 9
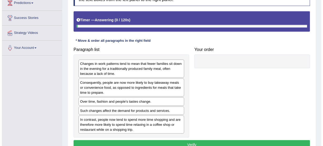
scroll to position [106, 0]
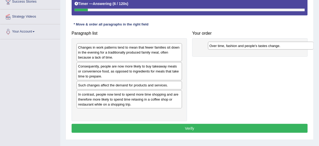
drag, startPoint x: 135, startPoint y: 85, endPoint x: 266, endPoint y: 46, distance: 137.2
click at [266, 46] on div "Over time, fashion and people's tastes change." at bounding box center [261, 46] width 106 height 8
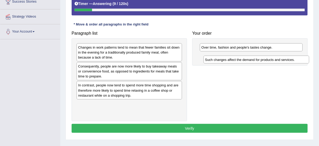
drag, startPoint x: 147, startPoint y: 86, endPoint x: 274, endPoint y: 61, distance: 129.5
click at [274, 61] on div "Such changes affect the demand for products and services." at bounding box center [257, 60] width 106 height 8
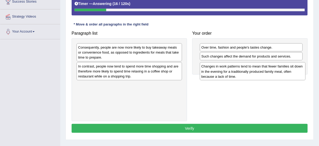
drag, startPoint x: 112, startPoint y: 51, endPoint x: 235, endPoint y: 71, distance: 124.8
click at [235, 71] on div "Changes in work patterns tend to mean that fewer families sit down in the eveni…" at bounding box center [253, 71] width 106 height 18
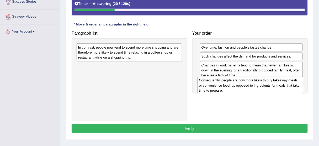
drag, startPoint x: 141, startPoint y: 51, endPoint x: 262, endPoint y: 84, distance: 125.4
click at [262, 84] on div "Consequently, people are now more likely to buy takeaway meals or convenience f…" at bounding box center [251, 85] width 106 height 18
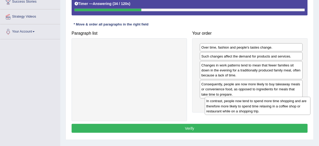
drag, startPoint x: 143, startPoint y: 54, endPoint x: 270, endPoint y: 108, distance: 137.7
click at [270, 108] on div "In contrast, people now tend to spend more time shopping and are therefore more…" at bounding box center [258, 106] width 106 height 18
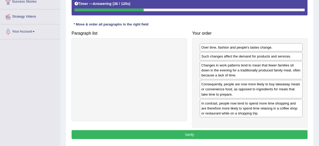
click at [231, 134] on button "Verify" at bounding box center [190, 134] width 236 height 9
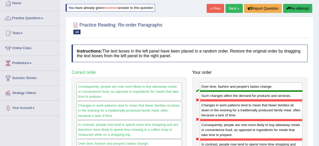
scroll to position [22, 0]
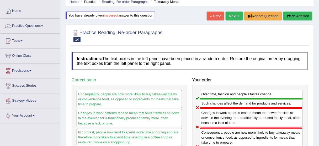
click at [294, 16] on button "Re-Attempt" at bounding box center [297, 16] width 29 height 9
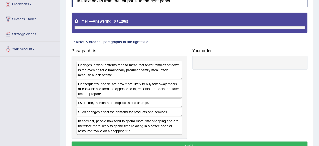
scroll to position [127, 0]
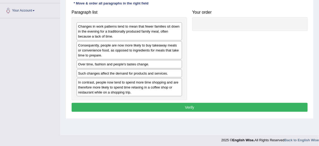
click at [104, 34] on div "Changes in work patterns tend to mean that fewer families sit down in the eveni…" at bounding box center [129, 31] width 105 height 18
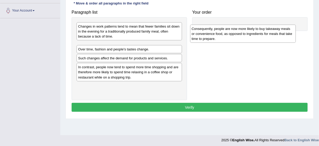
drag, startPoint x: 106, startPoint y: 55, endPoint x: 223, endPoint y: 37, distance: 117.8
click at [223, 37] on div "Consequently, people are now more likely to buy takeaway meals or convenience f…" at bounding box center [243, 34] width 106 height 18
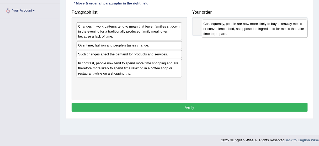
drag, startPoint x: 139, startPoint y: 50, endPoint x: 264, endPoint y: 28, distance: 127.2
click at [264, 28] on div "Consequently, people are now more likely to buy takeaway meals or convenience f…" at bounding box center [255, 29] width 106 height 18
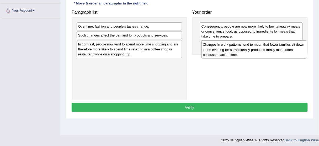
drag, startPoint x: 122, startPoint y: 34, endPoint x: 247, endPoint y: 52, distance: 126.3
click at [247, 52] on div "Changes in work patterns tend to mean that fewer families sit down in the eveni…" at bounding box center [255, 49] width 106 height 18
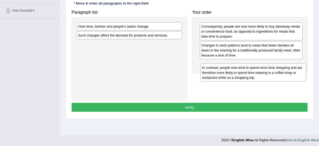
drag, startPoint x: 136, startPoint y: 45, endPoint x: 260, endPoint y: 68, distance: 126.4
click at [260, 68] on div "In contrast, people now tend to spend more time shopping and are therefore more…" at bounding box center [254, 73] width 106 height 18
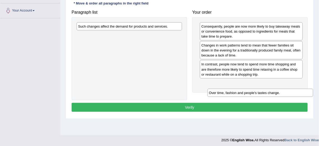
drag, startPoint x: 131, startPoint y: 25, endPoint x: 262, endPoint y: 91, distance: 146.6
click at [262, 91] on div "Over time, fashion and people's tastes change." at bounding box center [261, 93] width 106 height 8
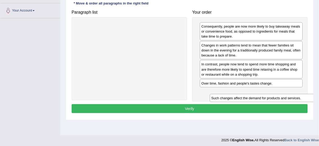
drag, startPoint x: 110, startPoint y: 26, endPoint x: 243, endPoint y: 98, distance: 151.6
click at [243, 98] on div "Such changes affect the demand for products and services." at bounding box center [263, 98] width 106 height 8
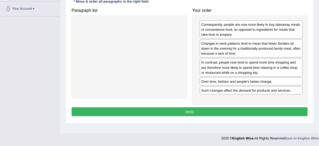
scroll to position [130, 0]
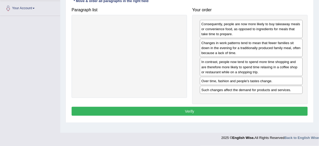
click at [184, 107] on button "Verify" at bounding box center [190, 111] width 236 height 9
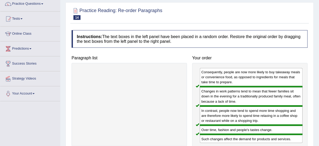
scroll to position [4, 0]
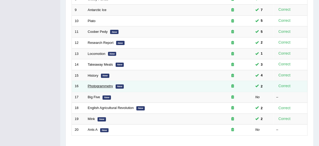
click at [94, 86] on link "Photogrammetry" at bounding box center [100, 86] width 25 height 4
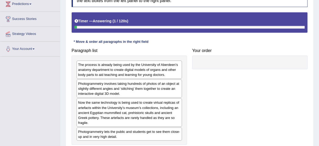
scroll to position [105, 0]
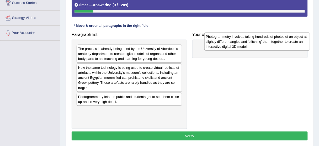
drag, startPoint x: 128, startPoint y: 69, endPoint x: 256, endPoint y: 38, distance: 131.8
click at [256, 38] on div "Photogrammetry involves taking hundreds of photos of an object at slightly diff…" at bounding box center [257, 42] width 106 height 18
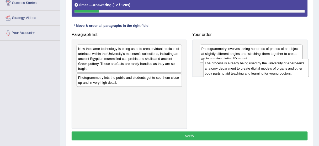
drag, startPoint x: 103, startPoint y: 49, endPoint x: 230, endPoint y: 64, distance: 127.3
click at [230, 64] on div "The process is already being used by the University of Aberdeen’s anatomy depar…" at bounding box center [256, 68] width 106 height 18
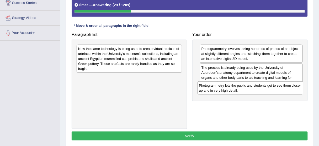
drag, startPoint x: 97, startPoint y: 83, endPoint x: 219, endPoint y: 90, distance: 122.0
click at [218, 91] on div "Photogrammetry lets the public and students get to see them close-up and in ver…" at bounding box center [251, 87] width 106 height 13
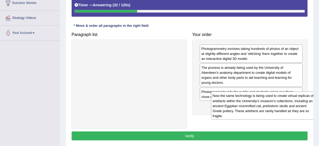
drag, startPoint x: 138, startPoint y: 63, endPoint x: 273, endPoint y: 110, distance: 142.7
click at [273, 110] on div "Now the same technology is being used to create virtual replicas of artefacts w…" at bounding box center [264, 106] width 106 height 28
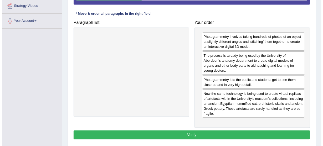
scroll to position [130, 0]
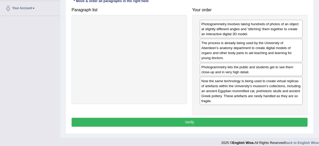
click at [180, 118] on button "Verify" at bounding box center [190, 122] width 236 height 9
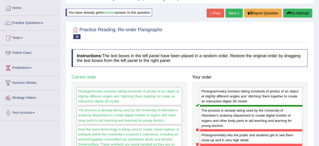
scroll to position [4, 0]
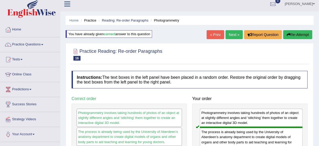
click at [300, 35] on button "Re-Attempt" at bounding box center [297, 34] width 29 height 9
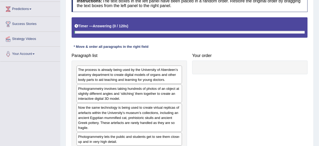
scroll to position [109, 0]
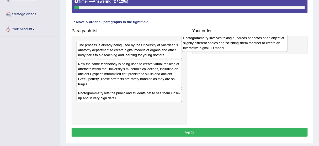
drag, startPoint x: 125, startPoint y: 68, endPoint x: 231, endPoint y: 42, distance: 108.3
click at [231, 42] on div "Photogrammetry involves taking hundreds of photos of an object at slightly diff…" at bounding box center [235, 43] width 106 height 18
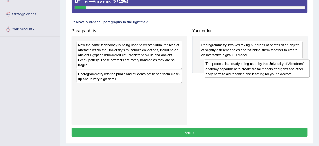
drag, startPoint x: 157, startPoint y: 51, endPoint x: 285, endPoint y: 70, distance: 128.9
click at [285, 70] on div "The process is already being used by the University of Aberdeen’s anatomy depar…" at bounding box center [257, 69] width 106 height 18
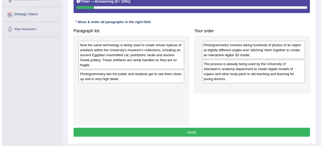
scroll to position [130, 0]
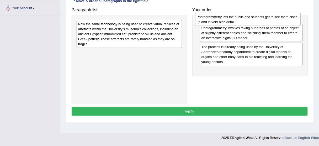
drag, startPoint x: 129, startPoint y: 57, endPoint x: 248, endPoint y: 22, distance: 123.9
click at [248, 22] on div "Photogrammetry lets the public and students get to see them close-up and in ver…" at bounding box center [248, 19] width 106 height 13
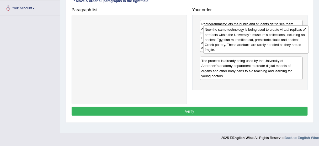
drag, startPoint x: 135, startPoint y: 38, endPoint x: 262, endPoint y: 44, distance: 126.9
click at [262, 44] on div "Now the same technology is being used to create virtual replicas of artefacts w…" at bounding box center [256, 39] width 106 height 28
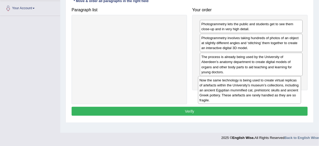
drag, startPoint x: 244, startPoint y: 64, endPoint x: 241, endPoint y: 83, distance: 20.2
click at [241, 83] on div "Now the same technology is being used to create virtual replicas of artefacts w…" at bounding box center [249, 90] width 103 height 28
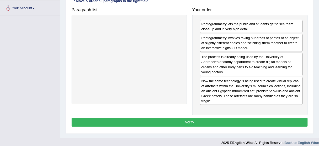
click at [184, 118] on button "Verify" at bounding box center [190, 122] width 236 height 9
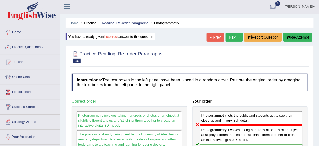
scroll to position [0, 0]
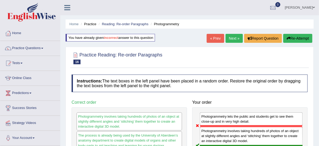
click at [293, 40] on button "Re-Attempt" at bounding box center [297, 38] width 29 height 9
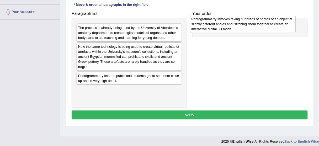
drag, startPoint x: 109, startPoint y: 50, endPoint x: 223, endPoint y: 22, distance: 116.7
click at [223, 22] on div "Photogrammetry involves taking hundreds of photos of an object at slightly diff…" at bounding box center [243, 24] width 106 height 18
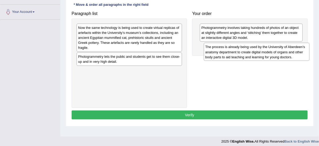
drag, startPoint x: 114, startPoint y: 24, endPoint x: 242, endPoint y: 44, distance: 129.3
click at [242, 44] on div "The process is already being used by the University of Aberdeen’s anatomy depar…" at bounding box center [257, 52] width 106 height 18
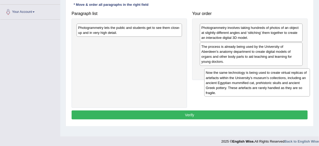
drag, startPoint x: 150, startPoint y: 44, endPoint x: 277, endPoint y: 89, distance: 135.5
click at [277, 89] on div "Now the same technology is being used to create virtual replicas of artefacts w…" at bounding box center [257, 82] width 106 height 28
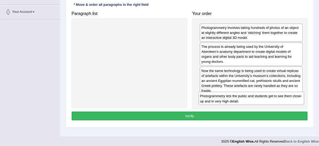
drag, startPoint x: 133, startPoint y: 31, endPoint x: 255, endPoint y: 99, distance: 139.9
click at [255, 99] on div "Photogrammetry lets the public and students get to see them close-up and in ver…" at bounding box center [252, 98] width 106 height 13
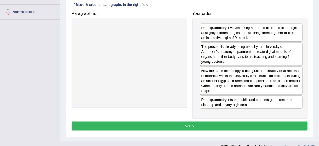
click at [242, 121] on button "Verify" at bounding box center [190, 125] width 236 height 9
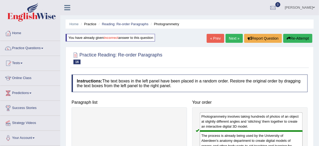
click at [233, 39] on link "Next »" at bounding box center [234, 38] width 17 height 9
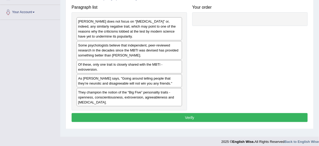
scroll to position [126, 0]
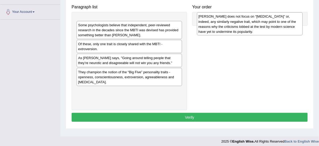
drag, startPoint x: 161, startPoint y: 32, endPoint x: 282, endPoint y: 28, distance: 120.5
click at [282, 28] on div "[PERSON_NAME] does not focus on “[MEDICAL_DATA]” or, indeed, any similarly nega…" at bounding box center [250, 23] width 106 height 23
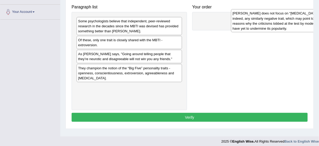
drag, startPoint x: 122, startPoint y: 25, endPoint x: 277, endPoint y: 18, distance: 154.8
click at [277, 18] on div "[PERSON_NAME] does not focus on “[MEDICAL_DATA]” or, indeed, any similarly nega…" at bounding box center [284, 20] width 106 height 23
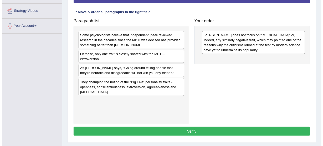
scroll to position [105, 0]
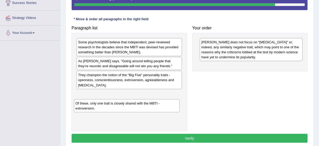
drag, startPoint x: 151, startPoint y: 67, endPoint x: 148, endPoint y: 109, distance: 42.6
click at [148, 109] on div "Of these, only one trait is closely shared with the MBTI - extroversion." at bounding box center [127, 105] width 106 height 13
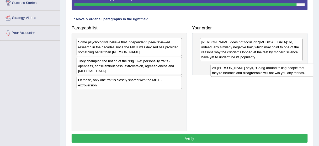
drag, startPoint x: 150, startPoint y: 67, endPoint x: 284, endPoint y: 74, distance: 134.3
click at [284, 74] on div "As Adam Grant says, "Going around telling people that they’re neurotic and disa…" at bounding box center [264, 70] width 106 height 13
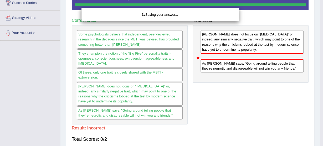
drag, startPoint x: 134, startPoint y: 46, endPoint x: 258, endPoint y: 63, distance: 125.2
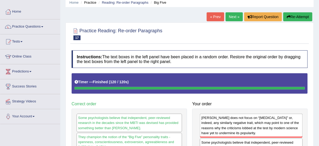
scroll to position [21, 0]
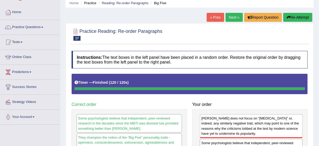
click at [292, 19] on button "Re-Attempt" at bounding box center [297, 17] width 29 height 9
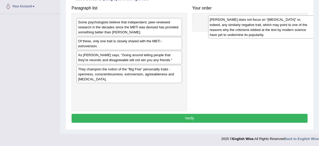
drag, startPoint x: 116, startPoint y: 27, endPoint x: 248, endPoint y: 24, distance: 132.0
click at [248, 24] on div "[PERSON_NAME] does not focus on “[MEDICAL_DATA]” or, indeed, any similarly nega…" at bounding box center [261, 26] width 106 height 23
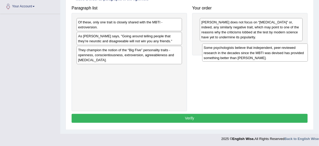
drag, startPoint x: 125, startPoint y: 29, endPoint x: 255, endPoint y: 55, distance: 132.0
click at [255, 55] on div "Some psychologists believe that independent, peer-reviewed research in the deca…" at bounding box center [255, 53] width 106 height 18
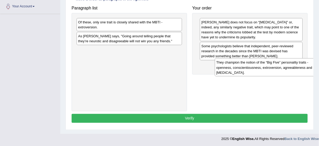
drag, startPoint x: 109, startPoint y: 49, endPoint x: 250, endPoint y: 63, distance: 141.6
click at [250, 63] on div "They champion the notion of the “Big Five” personality traits - openness, consc…" at bounding box center [268, 67] width 106 height 18
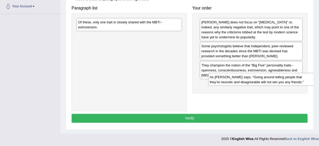
drag, startPoint x: 106, startPoint y: 35, endPoint x: 238, endPoint y: 77, distance: 138.0
click at [238, 77] on div "As Adam Grant says, "Going around telling people that they’re neurotic and disa…" at bounding box center [261, 79] width 106 height 13
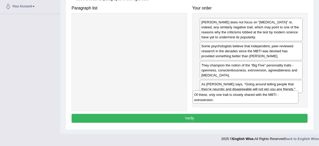
drag, startPoint x: 134, startPoint y: 22, endPoint x: 250, endPoint y: 95, distance: 137.1
click at [250, 95] on div "Of these, only one trait is closely shared with the MBTI - extroversion." at bounding box center [246, 97] width 106 height 13
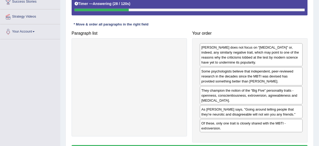
scroll to position [131, 0]
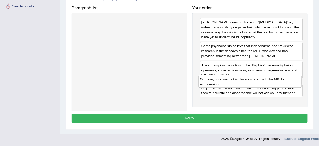
drag, startPoint x: 234, startPoint y: 99, endPoint x: 232, endPoint y: 81, distance: 18.2
click at [232, 81] on div "Of these, only one trait is closely shared with the MBTI - extroversion." at bounding box center [250, 81] width 103 height 13
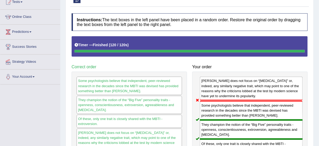
scroll to position [31, 0]
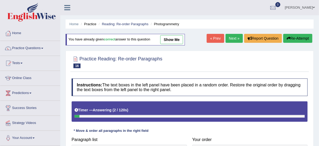
click at [234, 36] on link "Next »" at bounding box center [234, 38] width 17 height 9
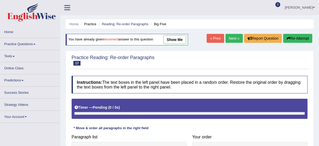
click at [230, 39] on link "Next »" at bounding box center [234, 38] width 17 height 9
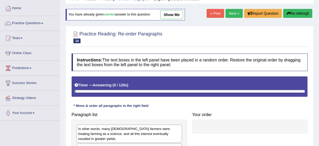
scroll to position [18, 0]
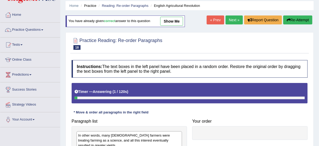
click at [217, 21] on link "« Prev" at bounding box center [215, 19] width 17 height 9
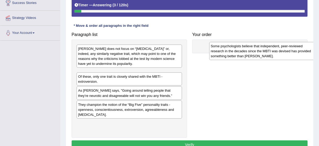
drag, startPoint x: 104, startPoint y: 79, endPoint x: 237, endPoint y: 53, distance: 135.4
click at [237, 53] on div "Some psychologists believe that independent, peer-reviewed research in the deca…" at bounding box center [262, 51] width 106 height 18
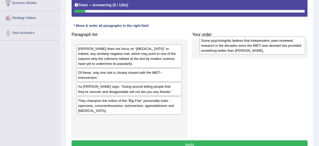
drag, startPoint x: 151, startPoint y: 77, endPoint x: 274, endPoint y: 46, distance: 127.1
click at [274, 46] on div "Some psychologists believe that independent, peer-reviewed research in the deca…" at bounding box center [253, 45] width 106 height 18
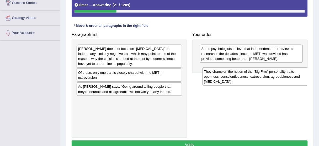
drag, startPoint x: 152, startPoint y: 111, endPoint x: 280, endPoint y: 82, distance: 131.0
click at [280, 82] on div "They champion the notion of the “Big Five” personality traits - openness, consc…" at bounding box center [256, 76] width 106 height 18
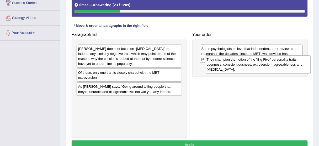
drag, startPoint x: 153, startPoint y: 104, endPoint x: 281, endPoint y: 64, distance: 134.8
click at [281, 64] on div "They champion the notion of the “Big Five” personality traits - openness, consc…" at bounding box center [258, 64] width 106 height 18
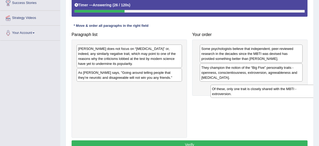
drag, startPoint x: 124, startPoint y: 75, endPoint x: 258, endPoint y: 92, distance: 135.1
click at [258, 92] on div "Of these, only one trait is closely shared with the MBTI - extroversion." at bounding box center [264, 91] width 106 height 13
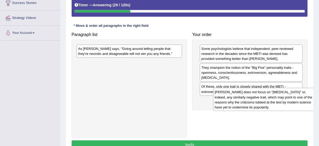
drag, startPoint x: 134, startPoint y: 59, endPoint x: 271, endPoint y: 102, distance: 143.2
click at [271, 102] on div "[PERSON_NAME] does not focus on “[MEDICAL_DATA]” or, indeed, any similarly nega…" at bounding box center [266, 99] width 106 height 23
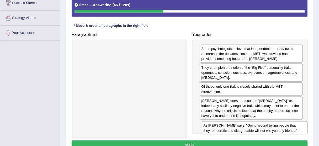
drag, startPoint x: 143, startPoint y: 52, endPoint x: 267, endPoint y: 129, distance: 145.1
click at [267, 129] on div "As [PERSON_NAME] says, "Going around telling people that they’re neurotic and d…" at bounding box center [255, 127] width 106 height 13
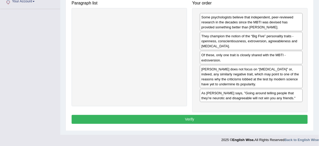
click at [196, 119] on button "Verify" at bounding box center [190, 119] width 236 height 9
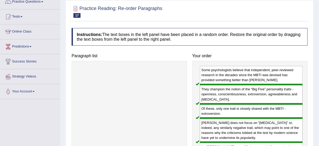
scroll to position [46, 0]
